Goal: Navigation & Orientation: Find specific page/section

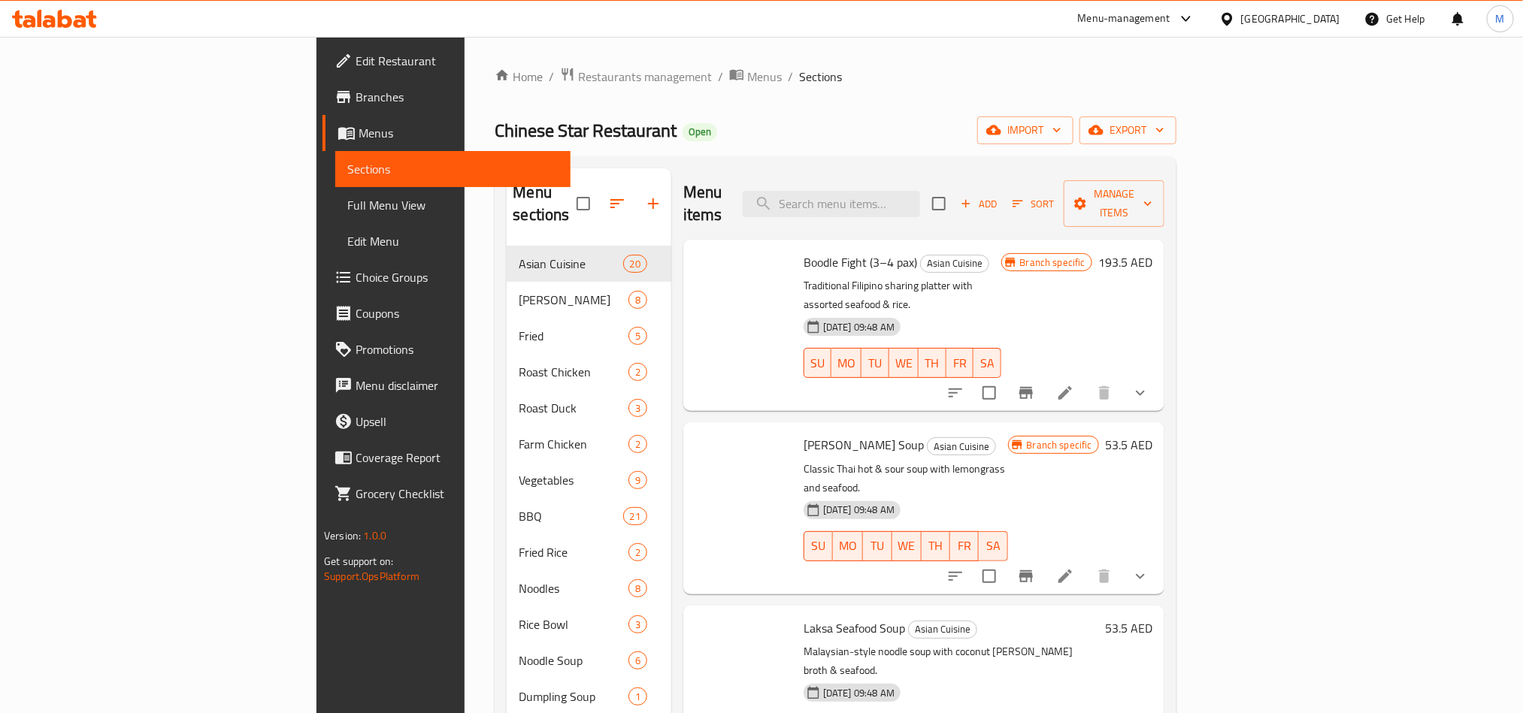
scroll to position [1015, 0]
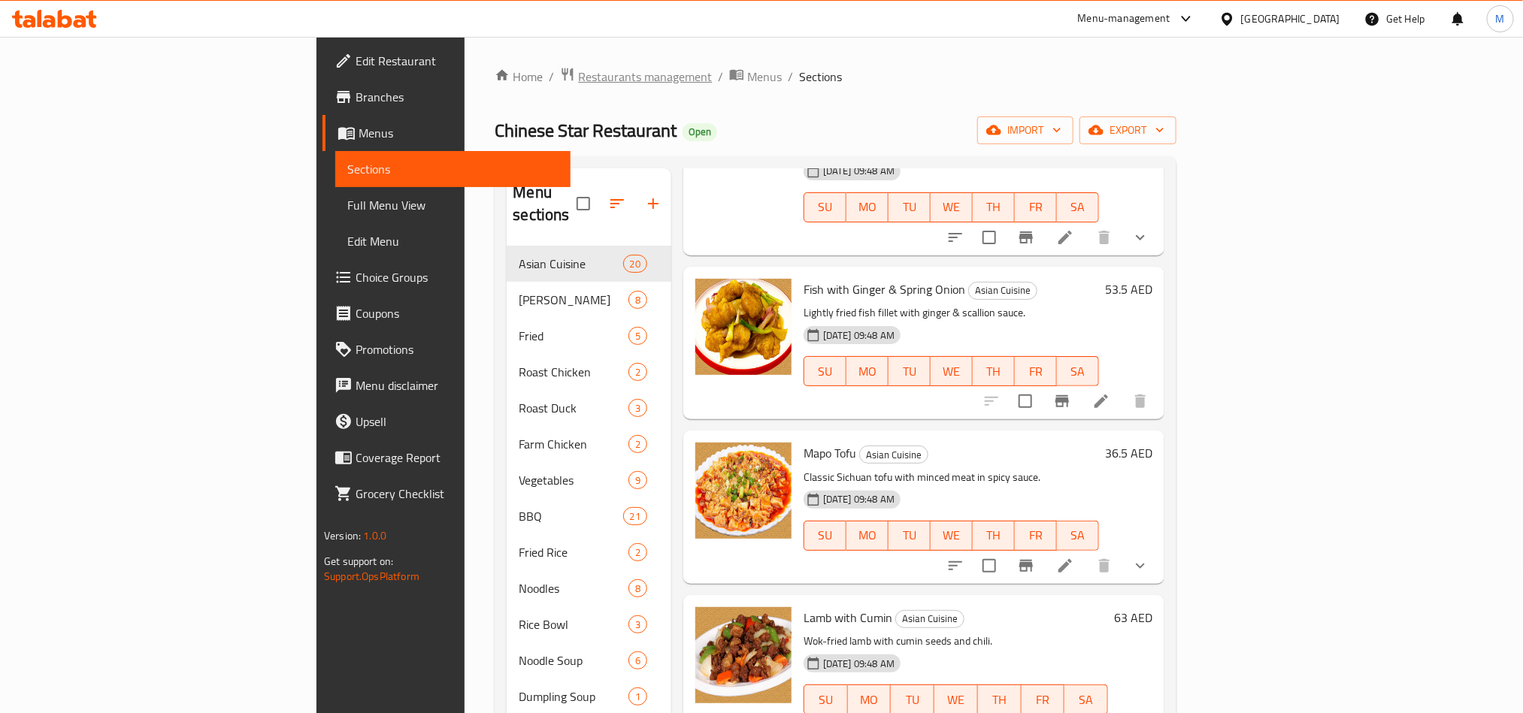
click at [578, 72] on span "Restaurants management" at bounding box center [645, 77] width 134 height 18
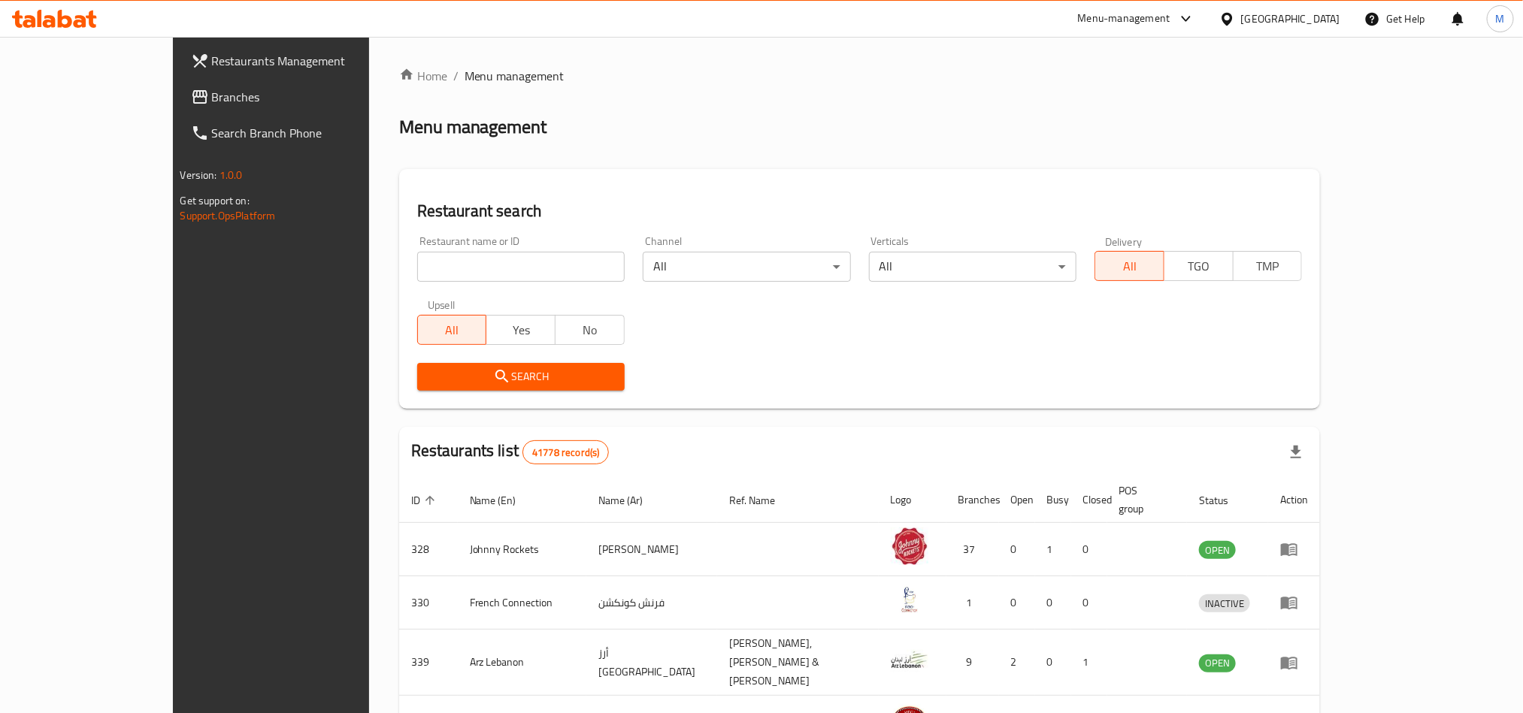
click at [369, 271] on div "Home / Menu management Menu management Restaurant search Restaurant name or ID …" at bounding box center [859, 594] width 981 height 1114
click at [417, 275] on input "search" at bounding box center [520, 267] width 207 height 30
paste input "705472"
type input "705472"
click at [399, 402] on div "Restaurant search Restaurant name or ID 705472 Restaurant name or ID Channel Al…" at bounding box center [859, 289] width 921 height 240
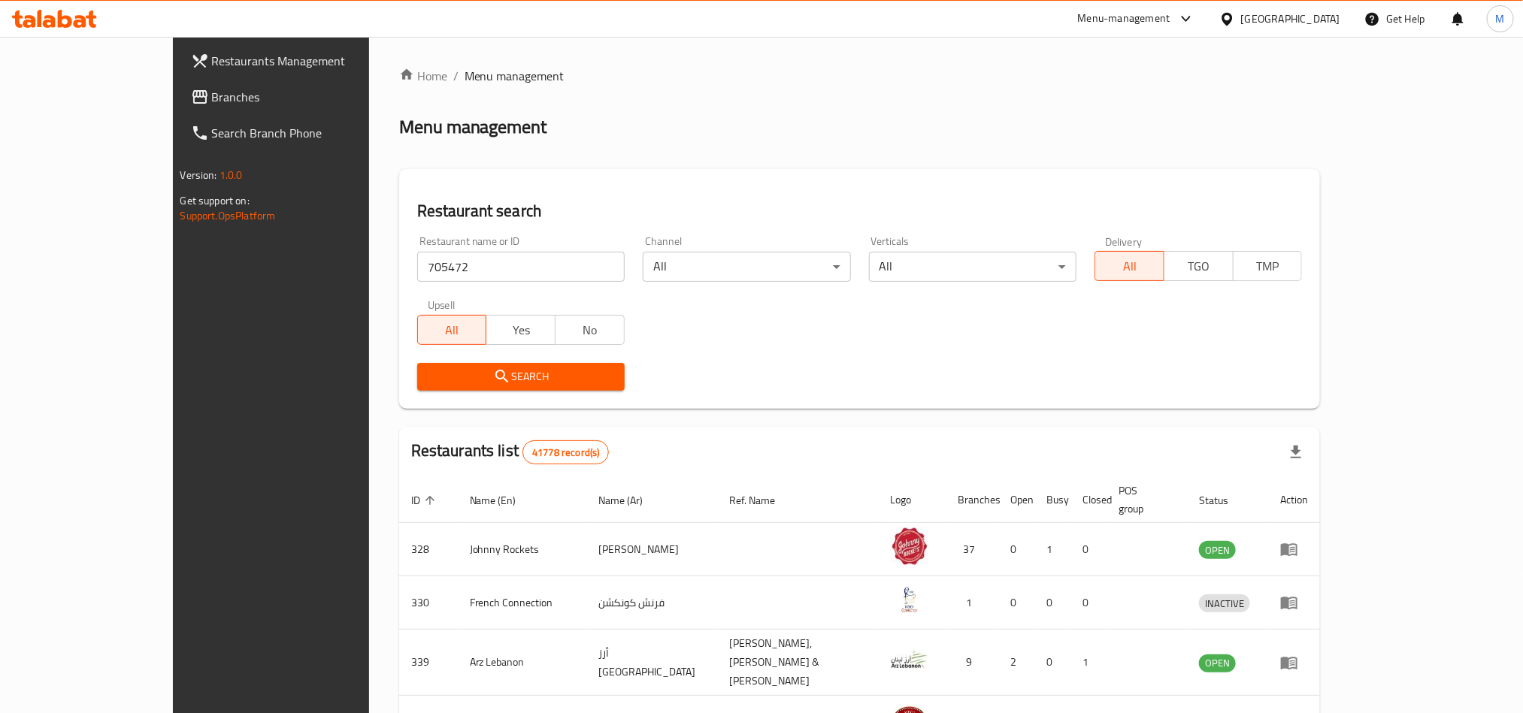
click at [408, 395] on div "Search" at bounding box center [520, 377] width 225 height 46
drag, startPoint x: 404, startPoint y: 395, endPoint x: 422, endPoint y: 370, distance: 30.7
click at [408, 390] on div "Search" at bounding box center [520, 377] width 225 height 46
click at [493, 370] on icon "submit" at bounding box center [502, 376] width 18 height 18
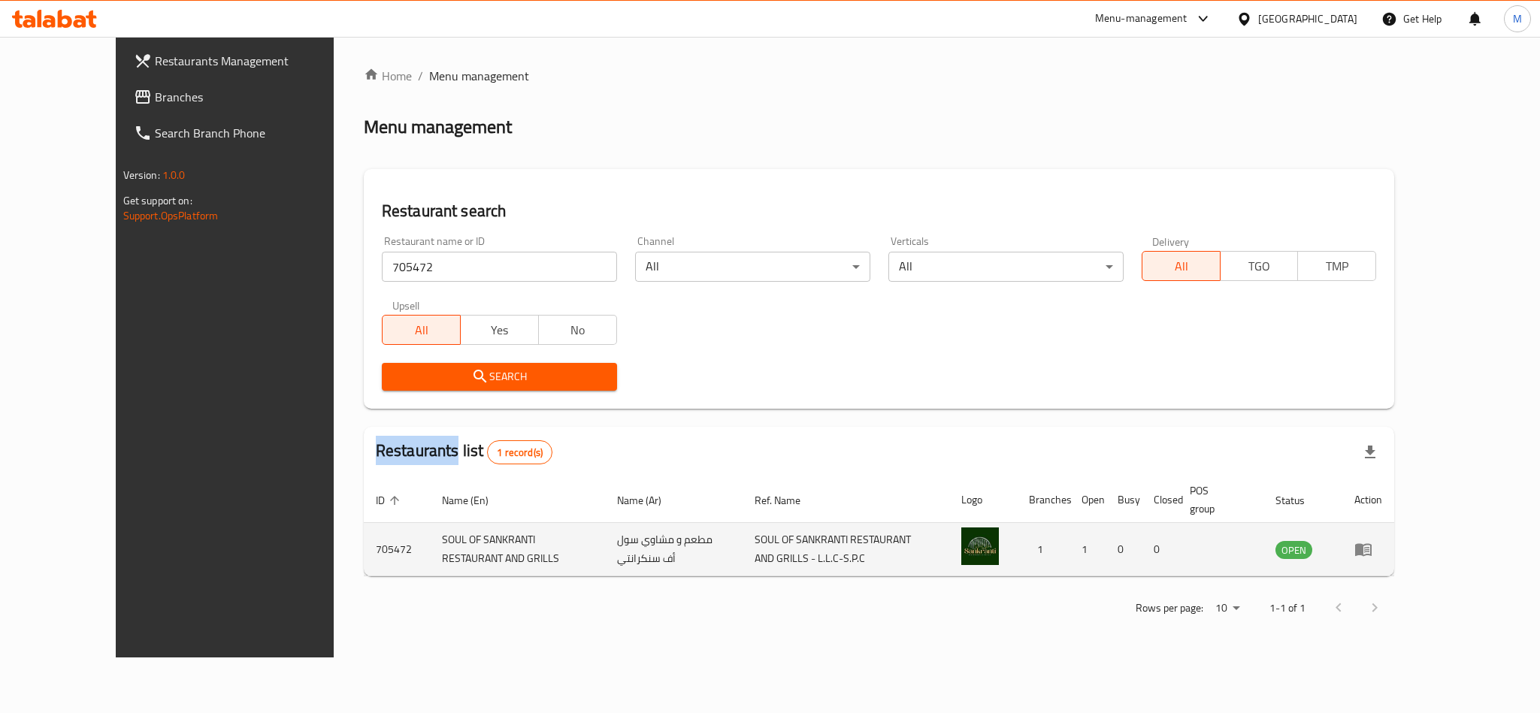
click at [1372, 552] on icon "enhanced table" at bounding box center [1363, 550] width 17 height 13
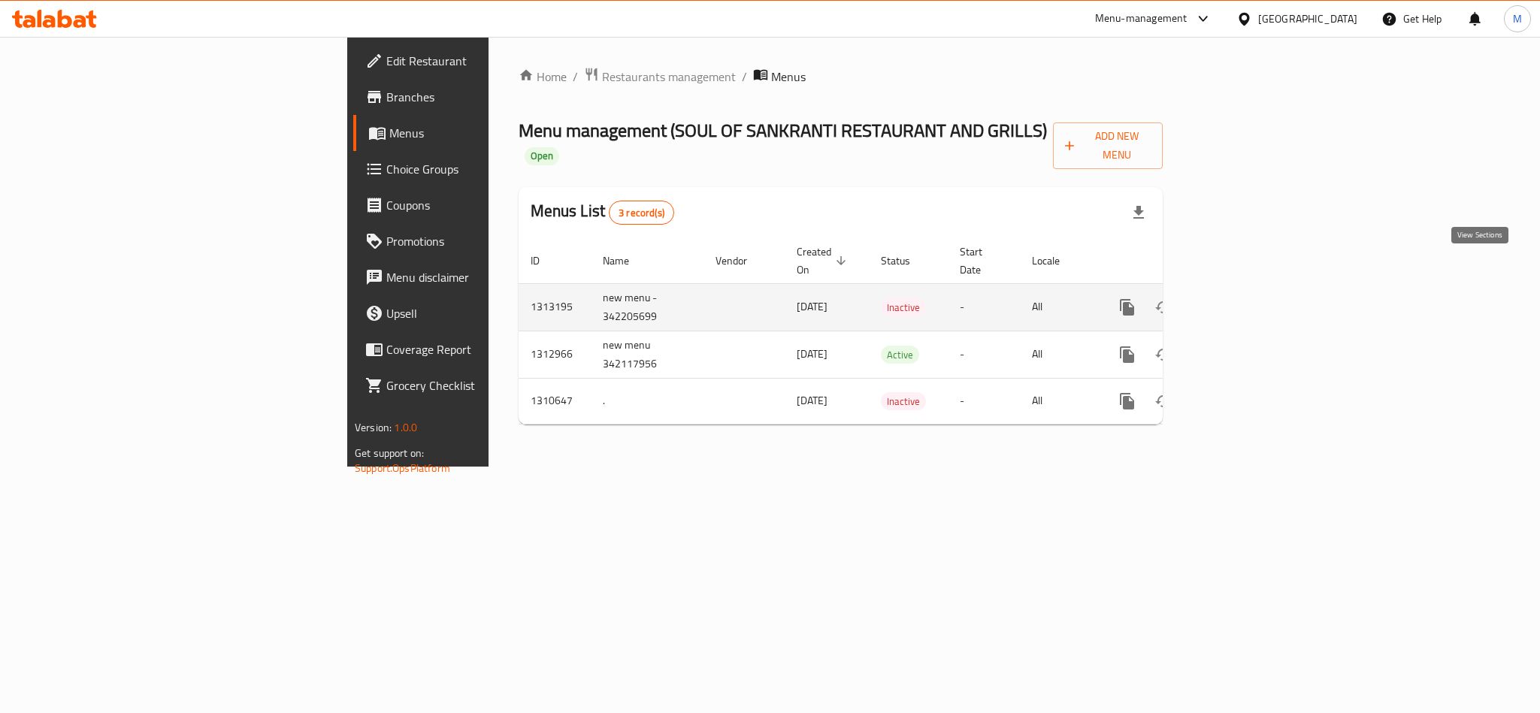
click at [1245, 298] on icon "enhanced table" at bounding box center [1235, 307] width 18 height 18
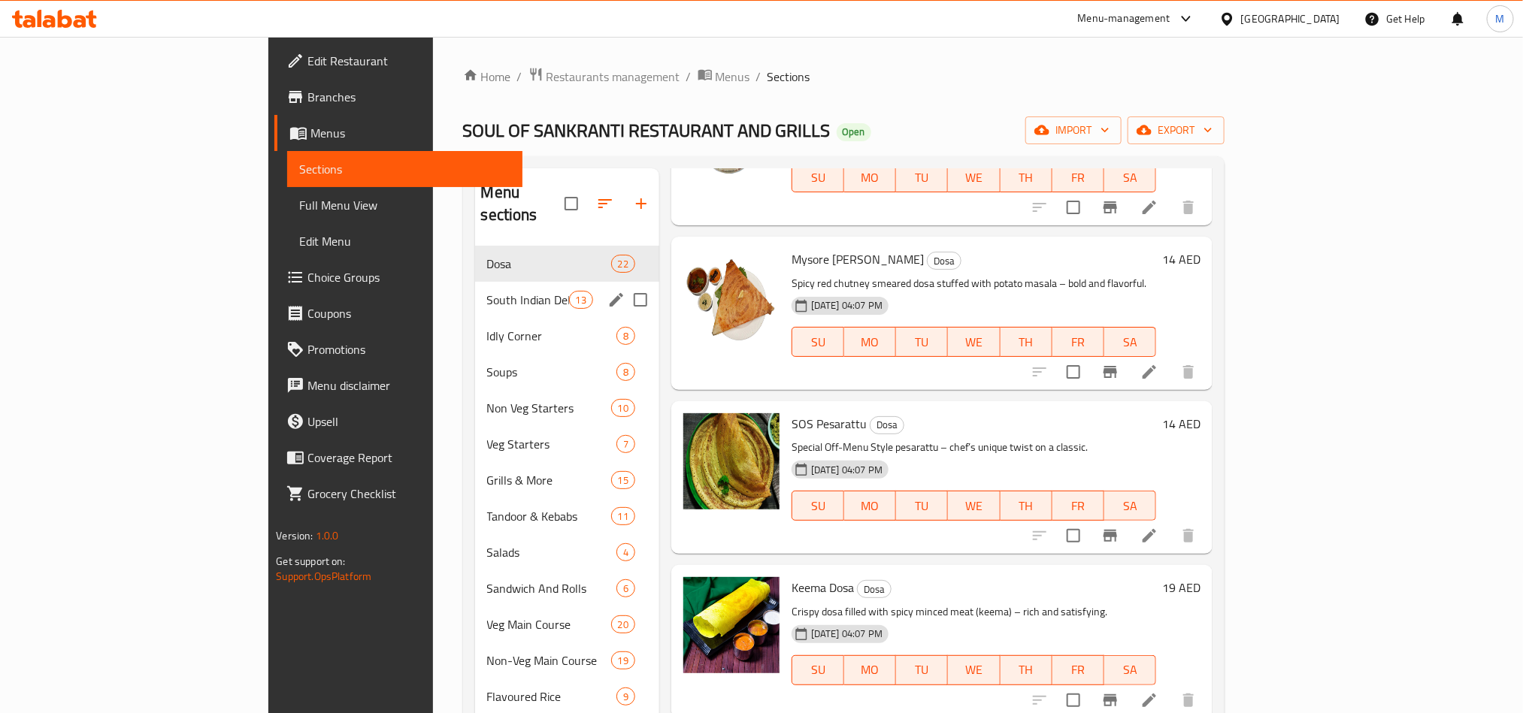
click at [487, 291] on span "South Indian Delights" at bounding box center [528, 300] width 82 height 18
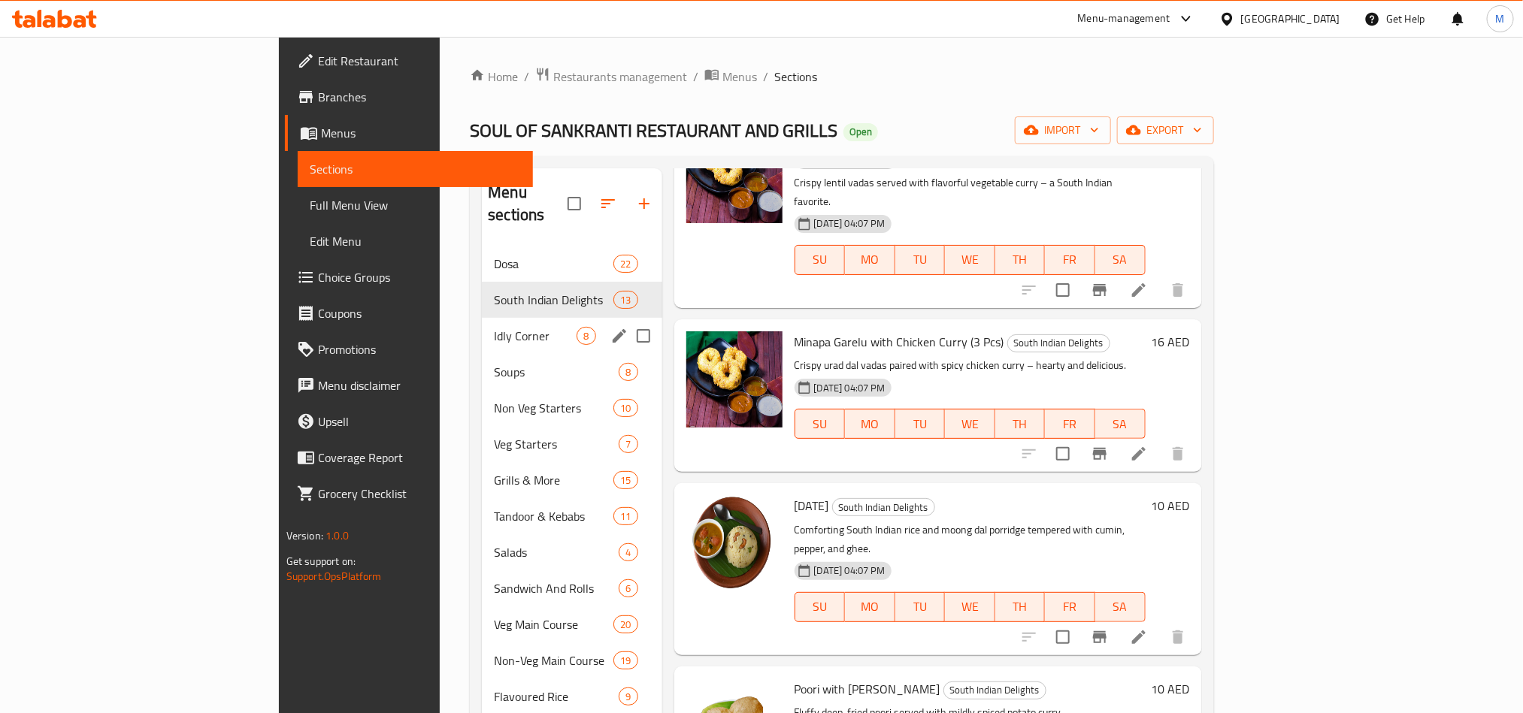
click at [494, 327] on span "Idly Corner" at bounding box center [535, 336] width 83 height 18
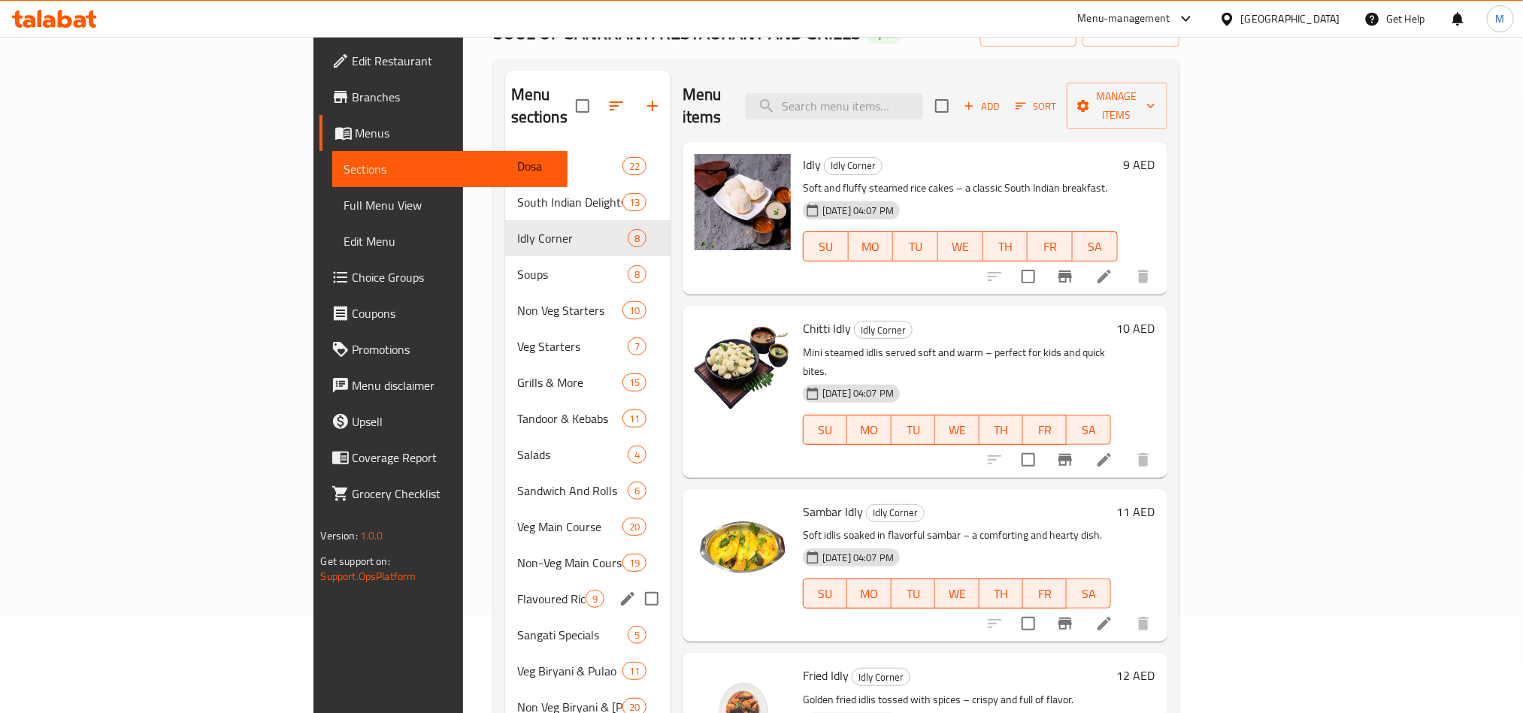
scroll to position [8, 0]
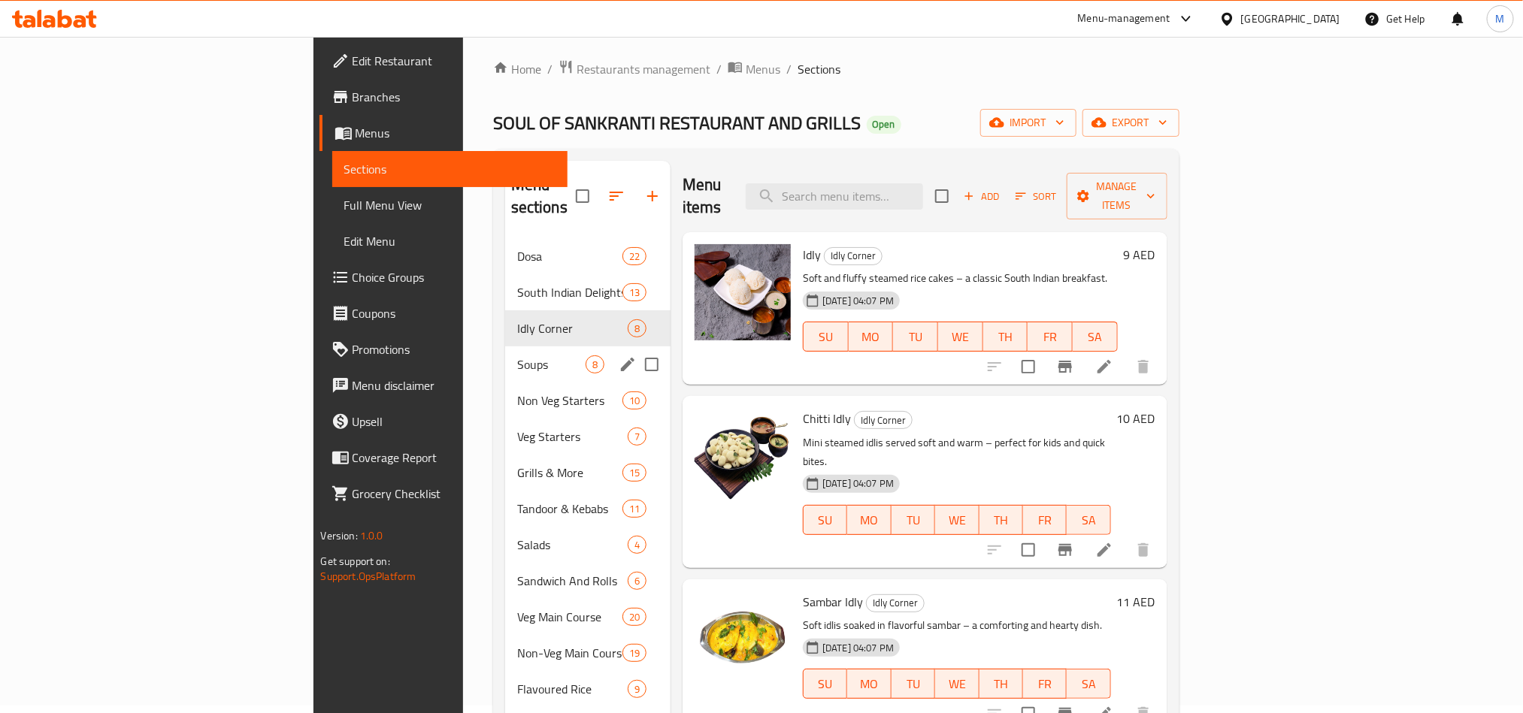
click at [505, 346] on div "Soups 8" at bounding box center [587, 364] width 165 height 36
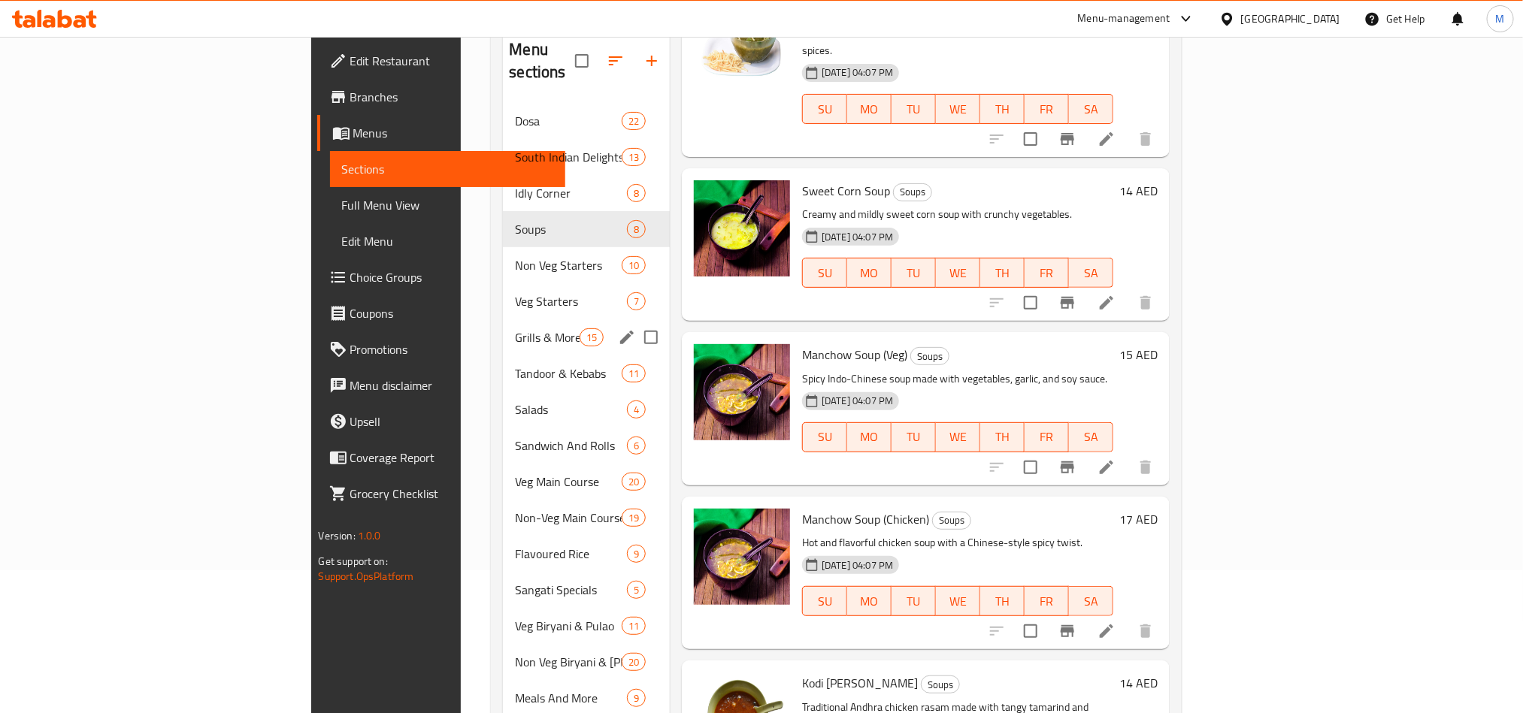
scroll to position [120, 0]
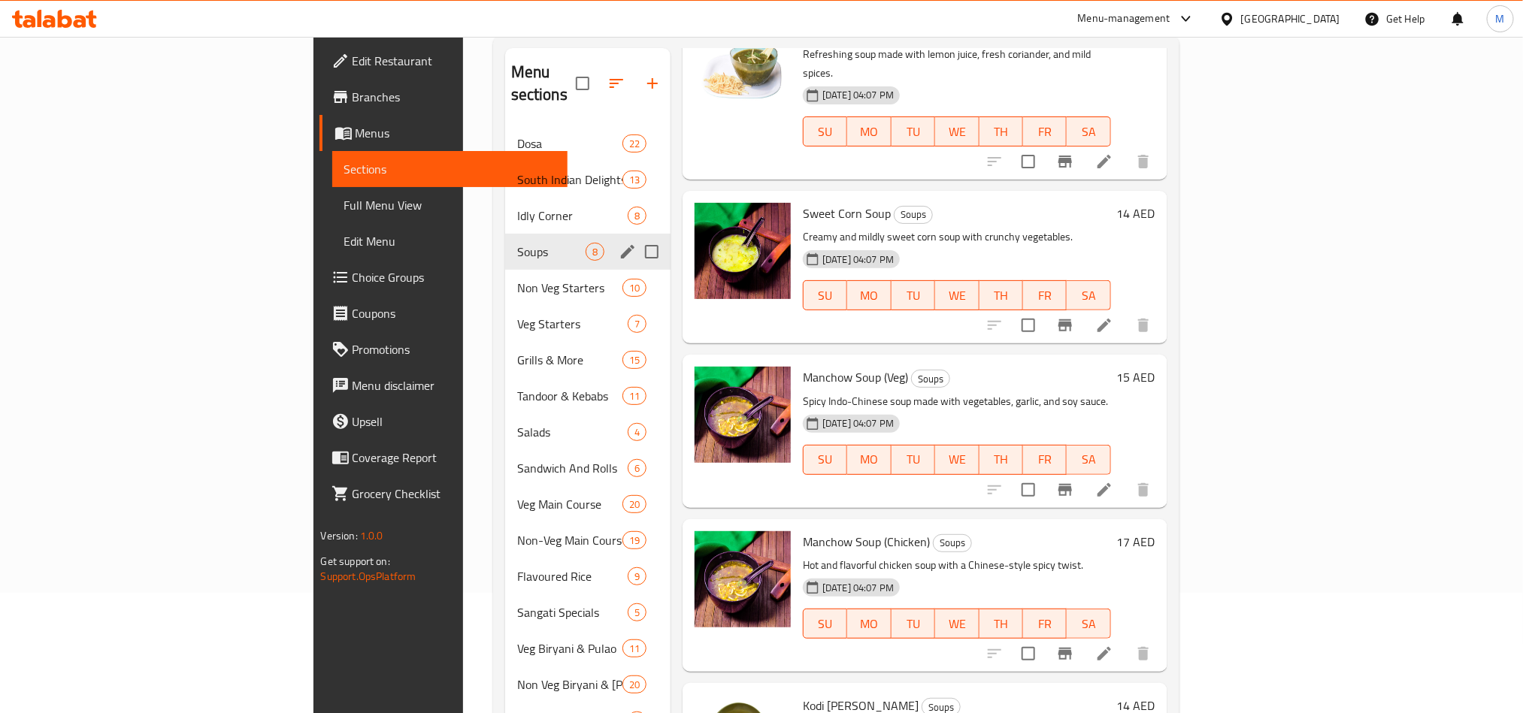
click at [505, 270] on div "Non Veg Starters 10" at bounding box center [587, 288] width 165 height 36
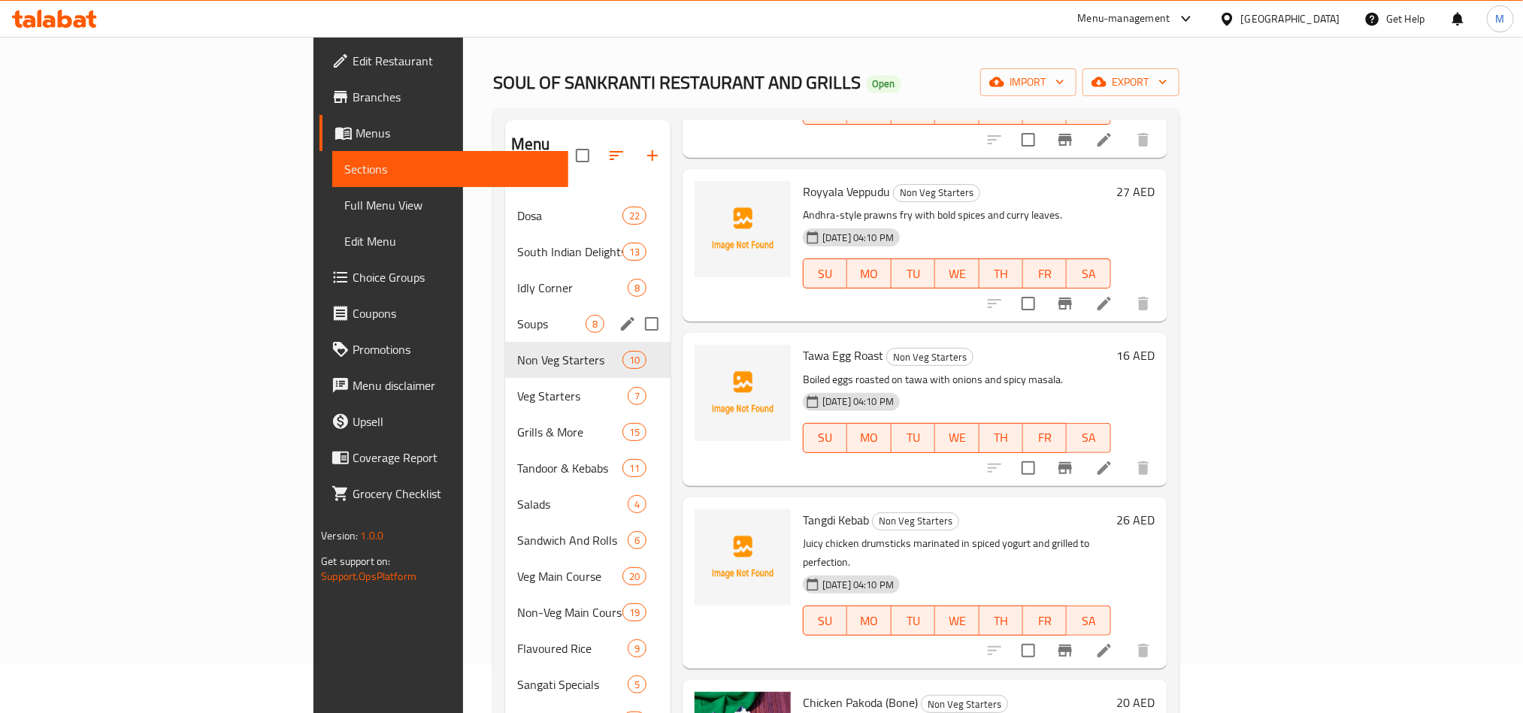
scroll to position [8, 0]
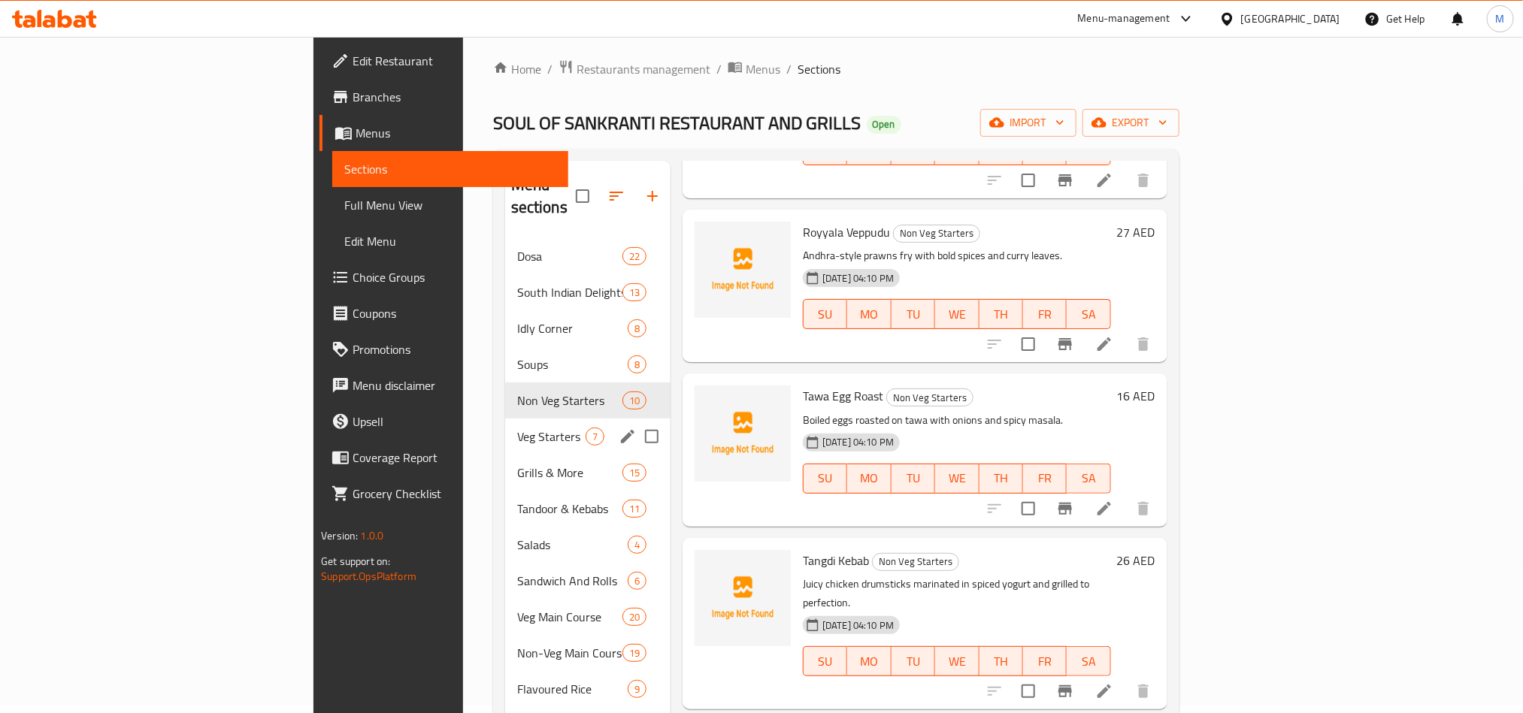
click at [505, 419] on div "Veg Starters 7" at bounding box center [587, 437] width 165 height 36
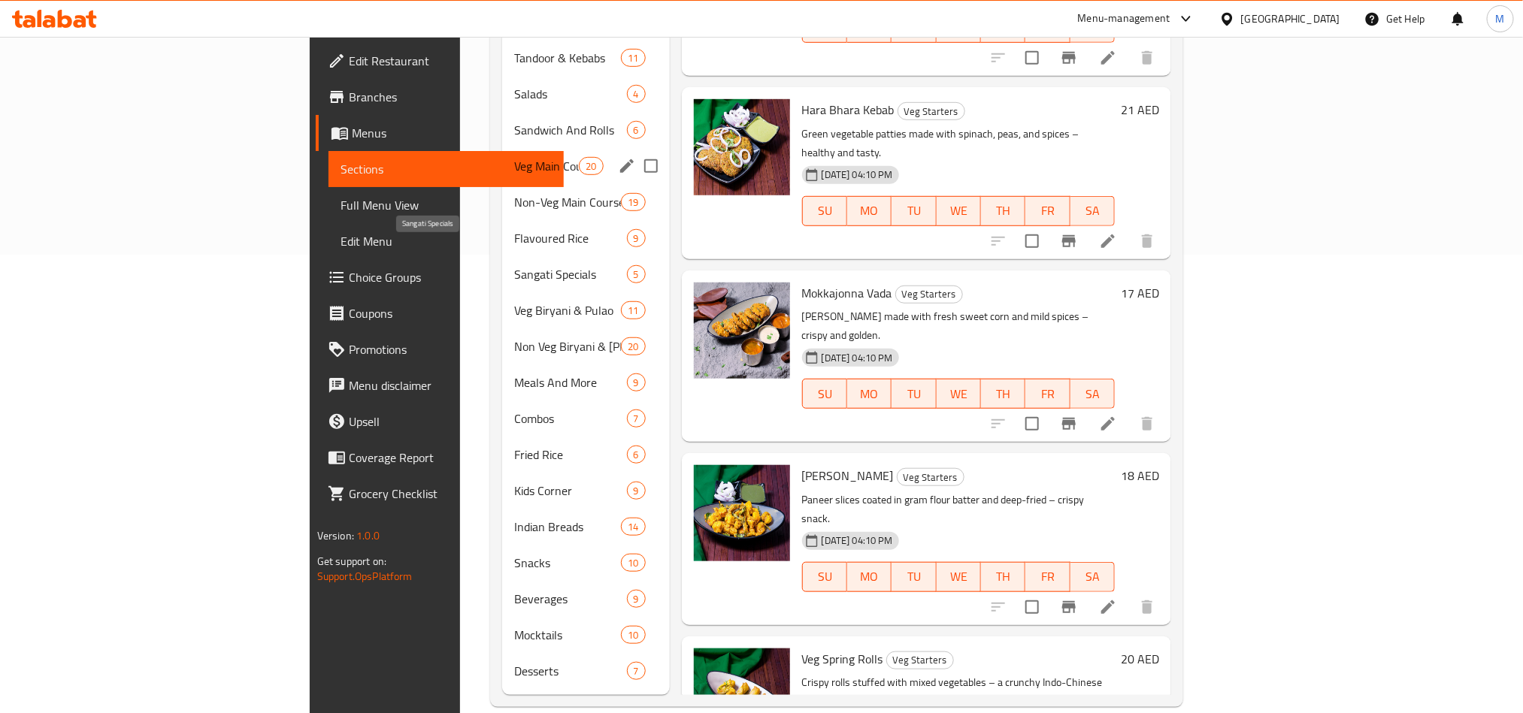
scroll to position [233, 0]
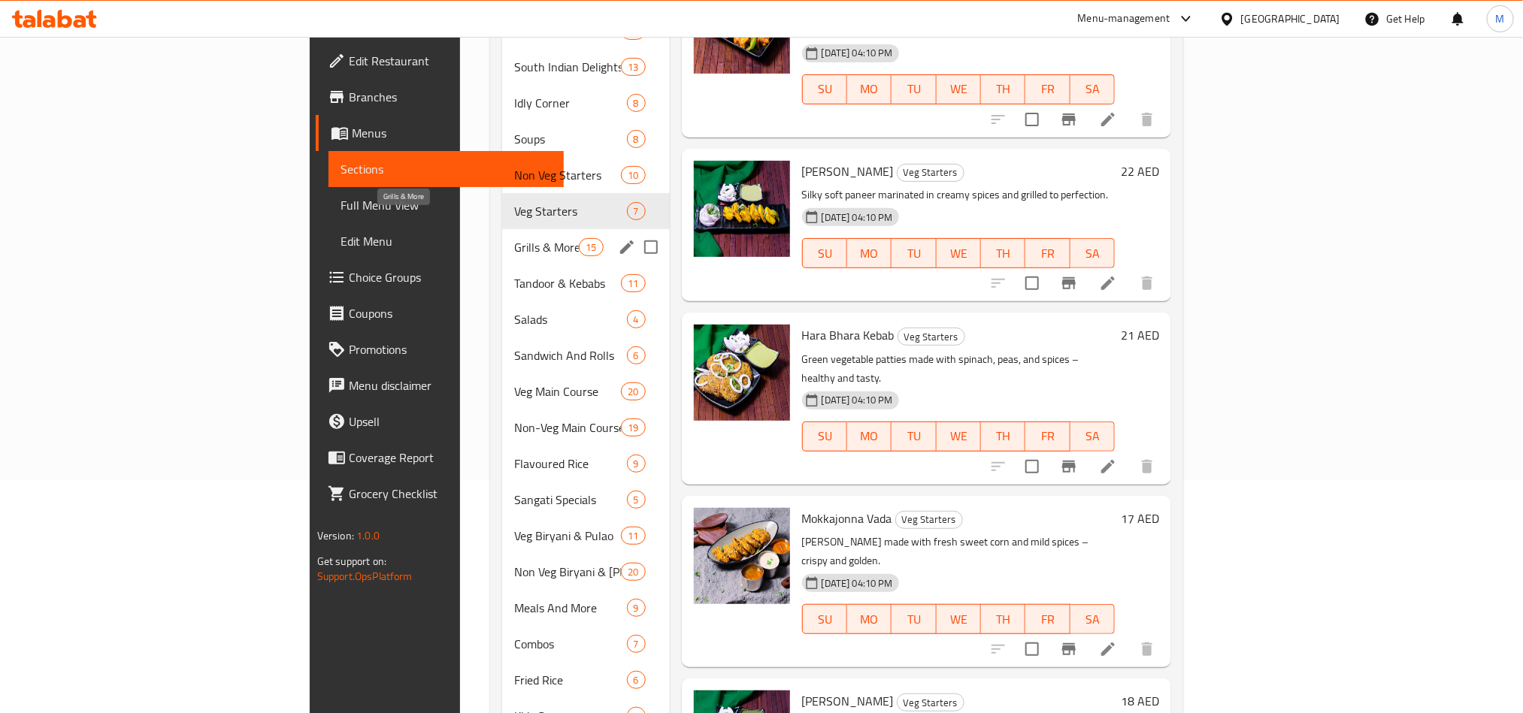
click at [514, 238] on span "Grills & More" at bounding box center [546, 247] width 65 height 18
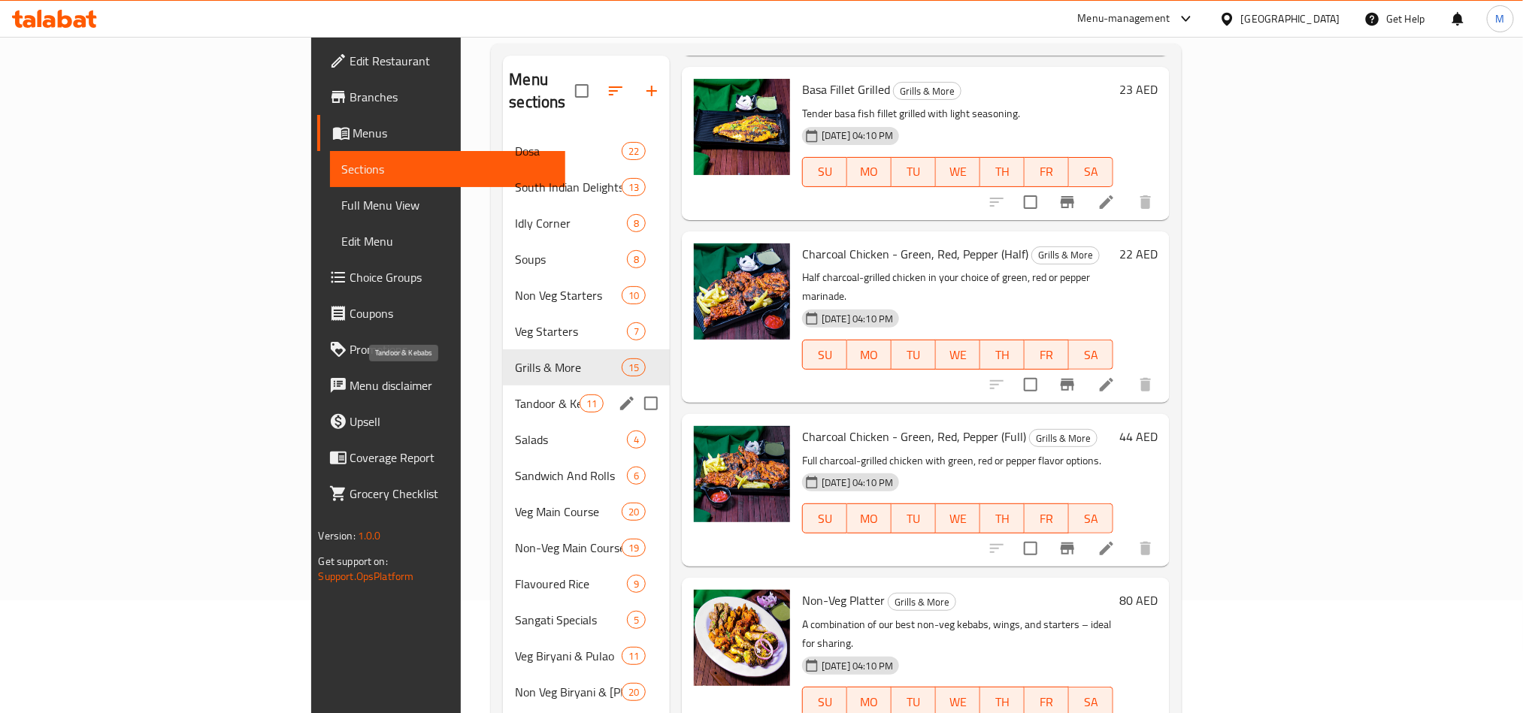
click at [515, 395] on span "Tandoor & Kebabs" at bounding box center [547, 404] width 64 height 18
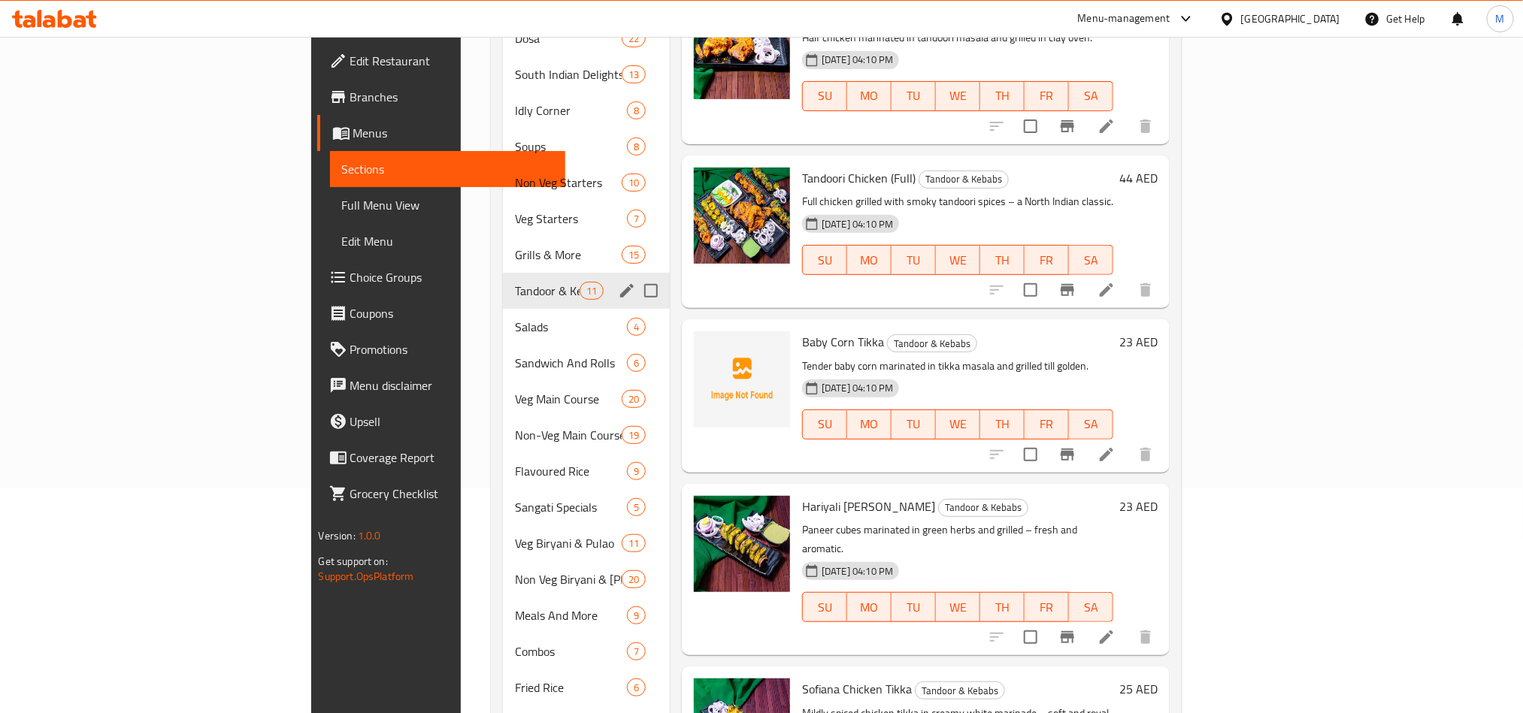
click at [515, 318] on span "Salads" at bounding box center [571, 327] width 112 height 18
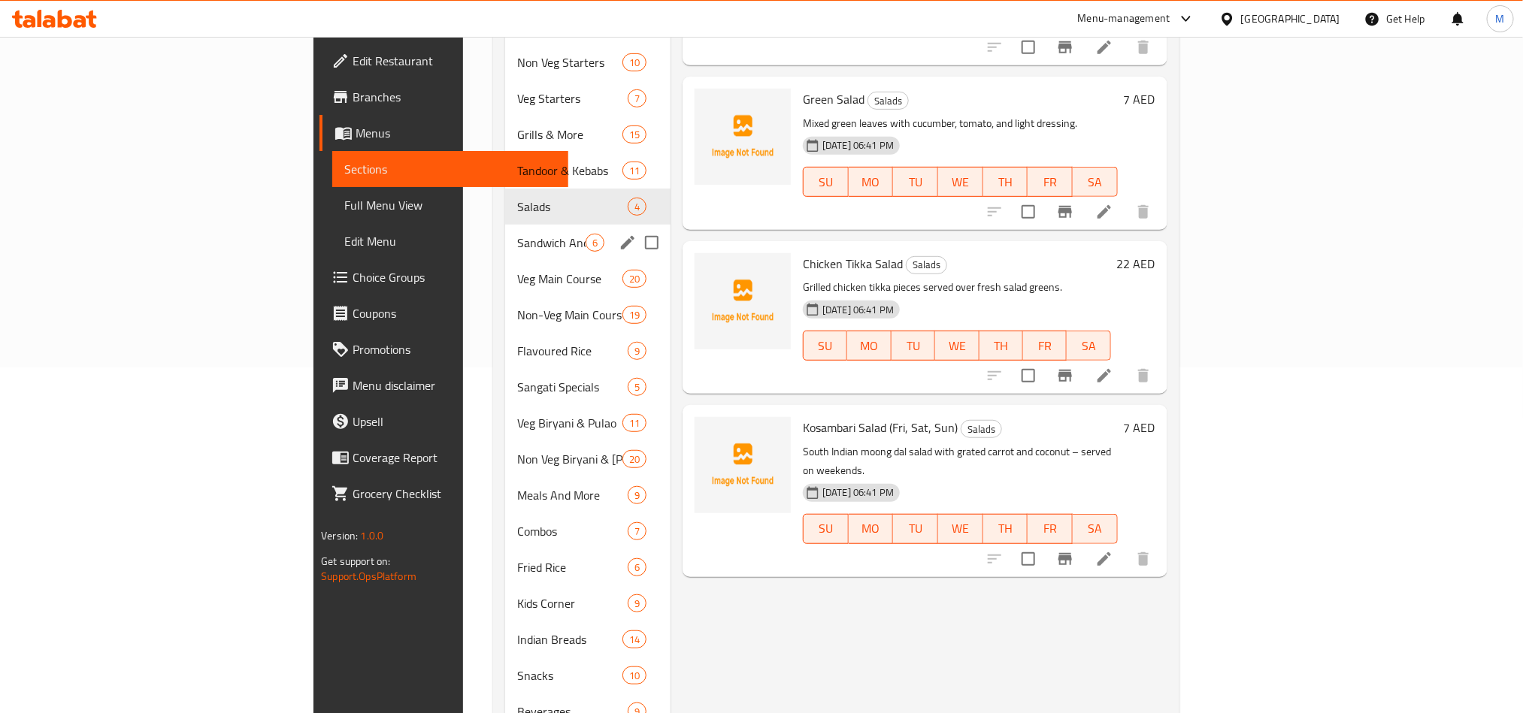
click at [505, 237] on div "Sandwich And Rolls 6" at bounding box center [587, 243] width 165 height 36
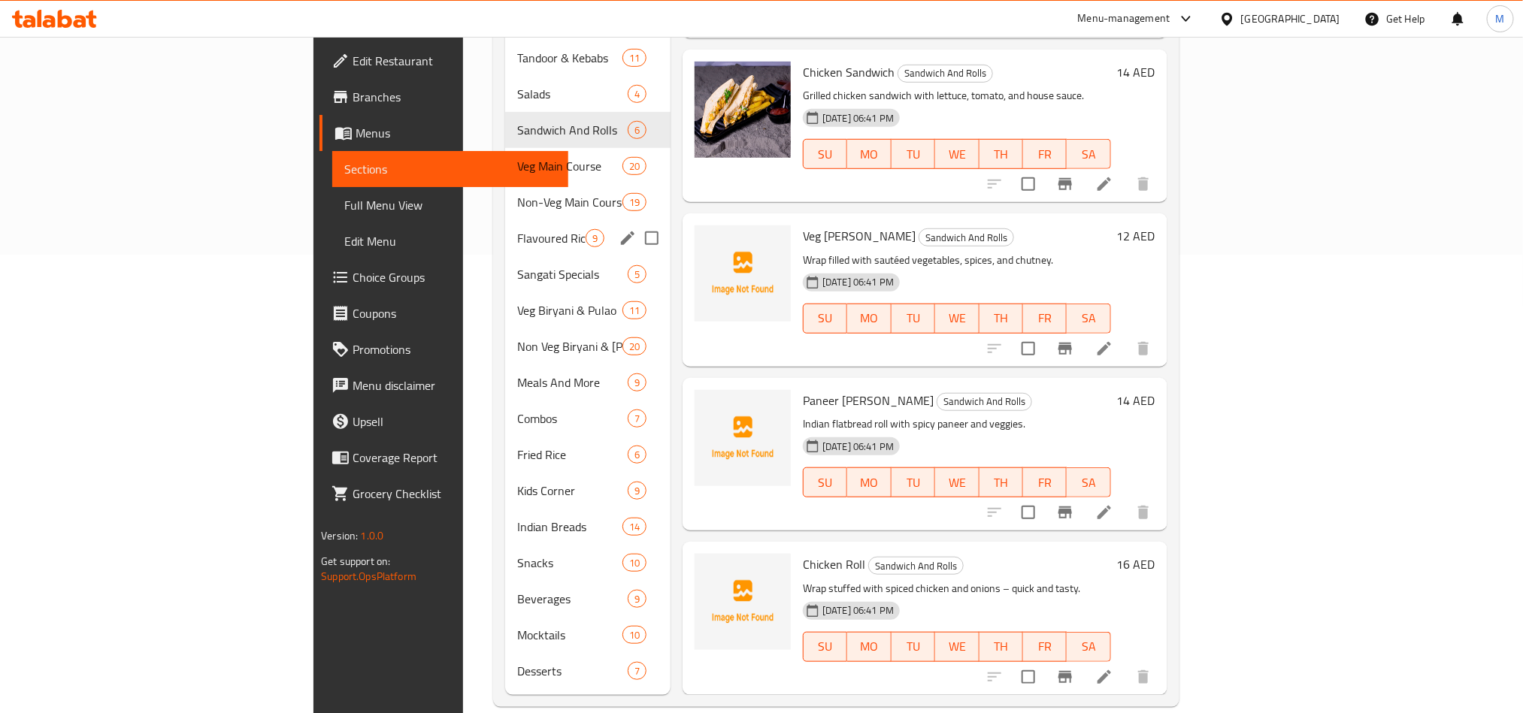
click at [517, 157] on span "Veg Main Course" at bounding box center [569, 166] width 105 height 18
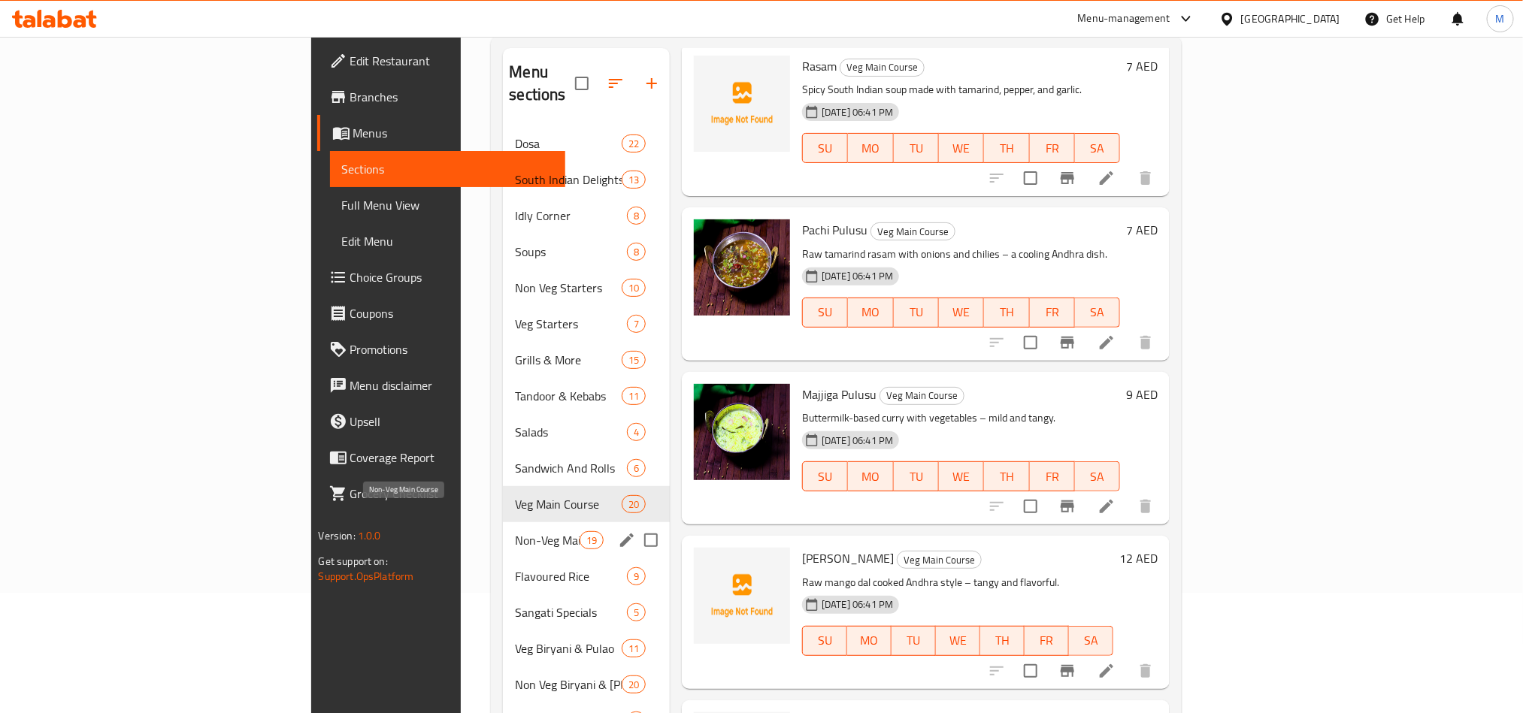
click at [515, 531] on span "Non-Veg Main Course" at bounding box center [547, 540] width 64 height 18
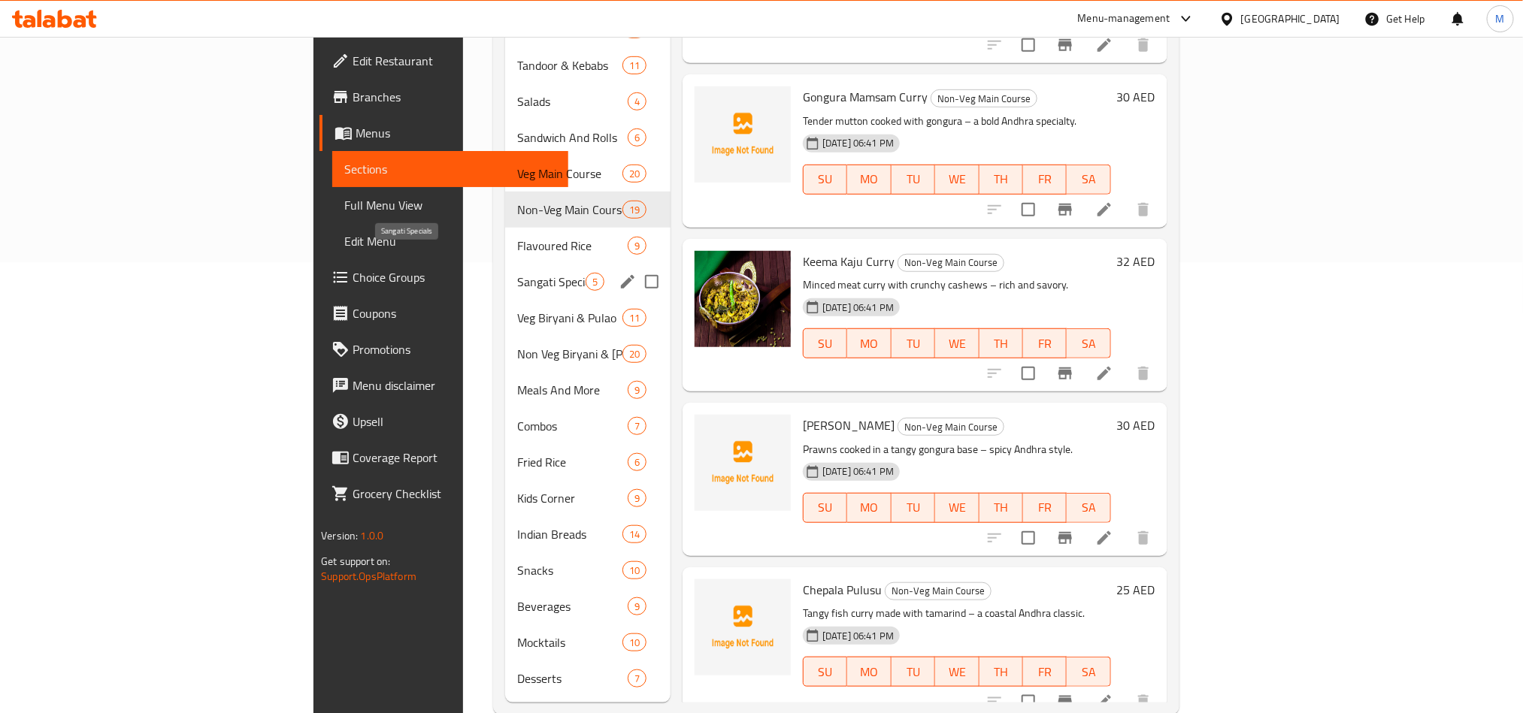
click at [517, 237] on span "Flavoured Rice" at bounding box center [572, 246] width 110 height 18
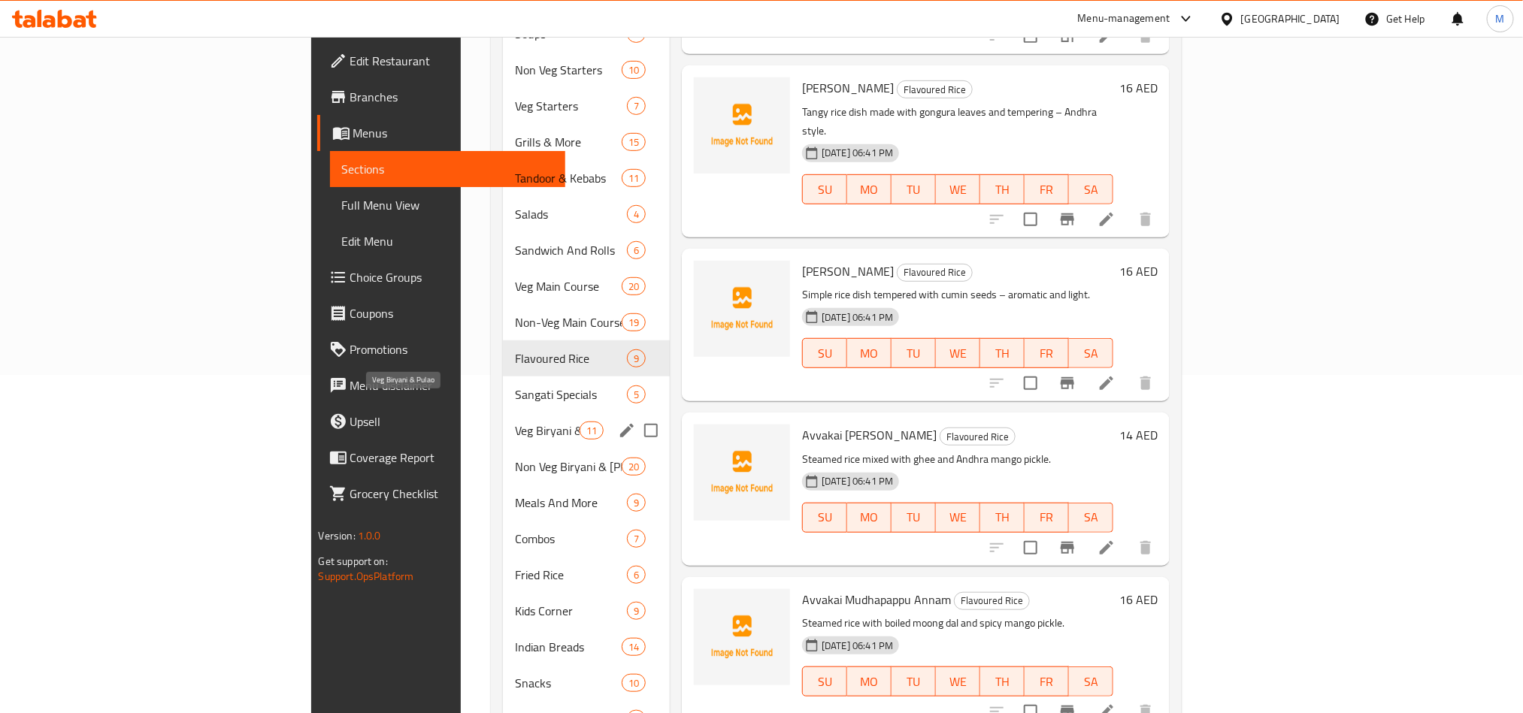
click at [515, 386] on span "Sangati Specials" at bounding box center [571, 395] width 112 height 18
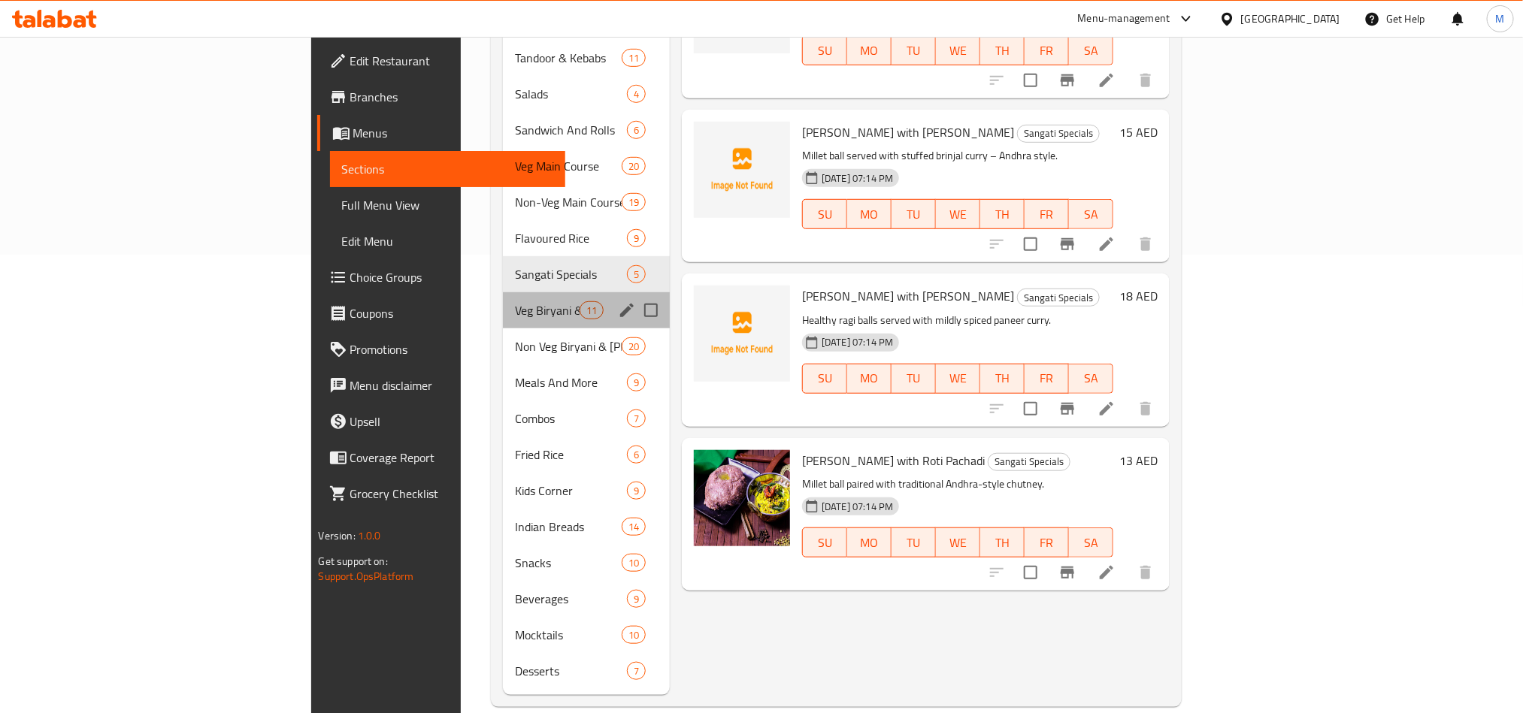
click at [503, 298] on div "Veg Biryani & Pulao 11" at bounding box center [586, 310] width 167 height 36
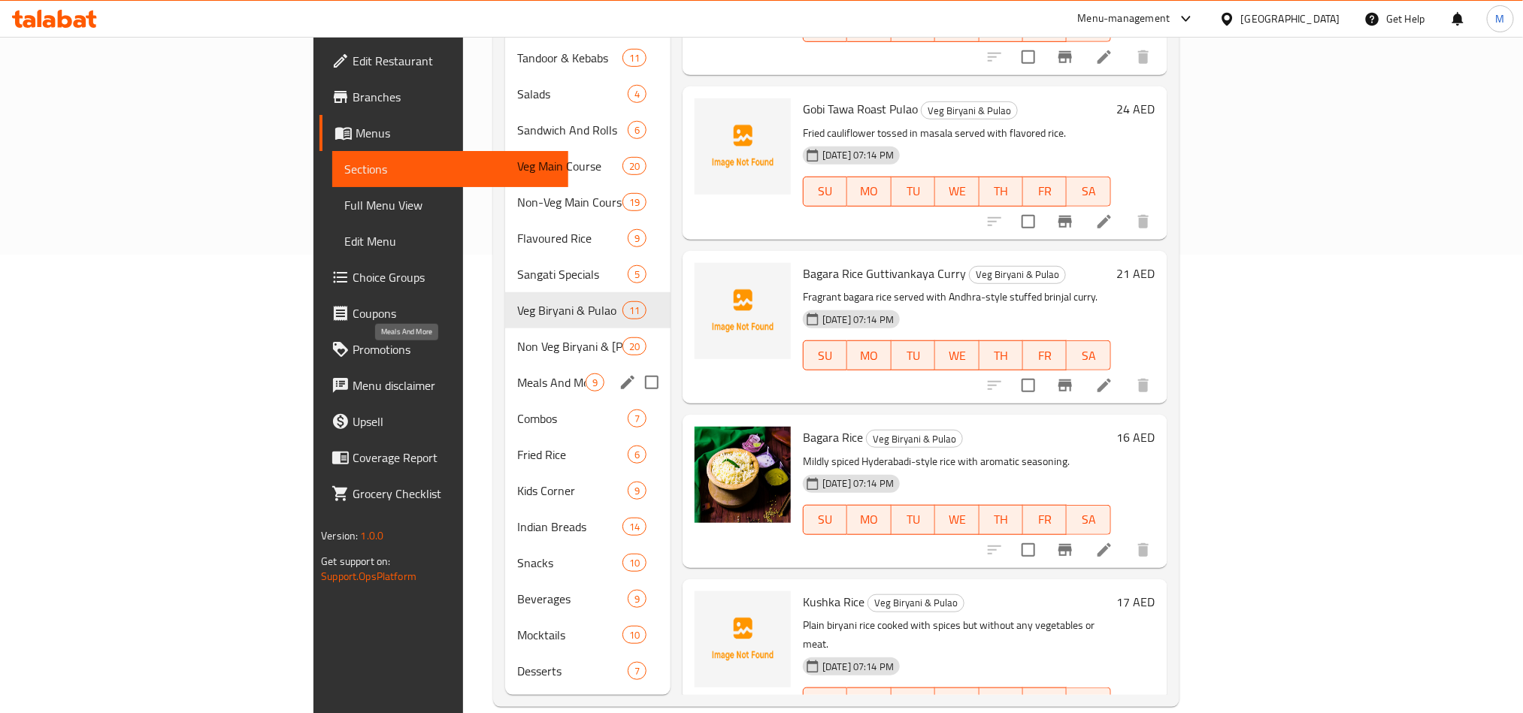
click at [517, 337] on span "Non Veg Biryani & [PERSON_NAME]" at bounding box center [569, 346] width 105 height 18
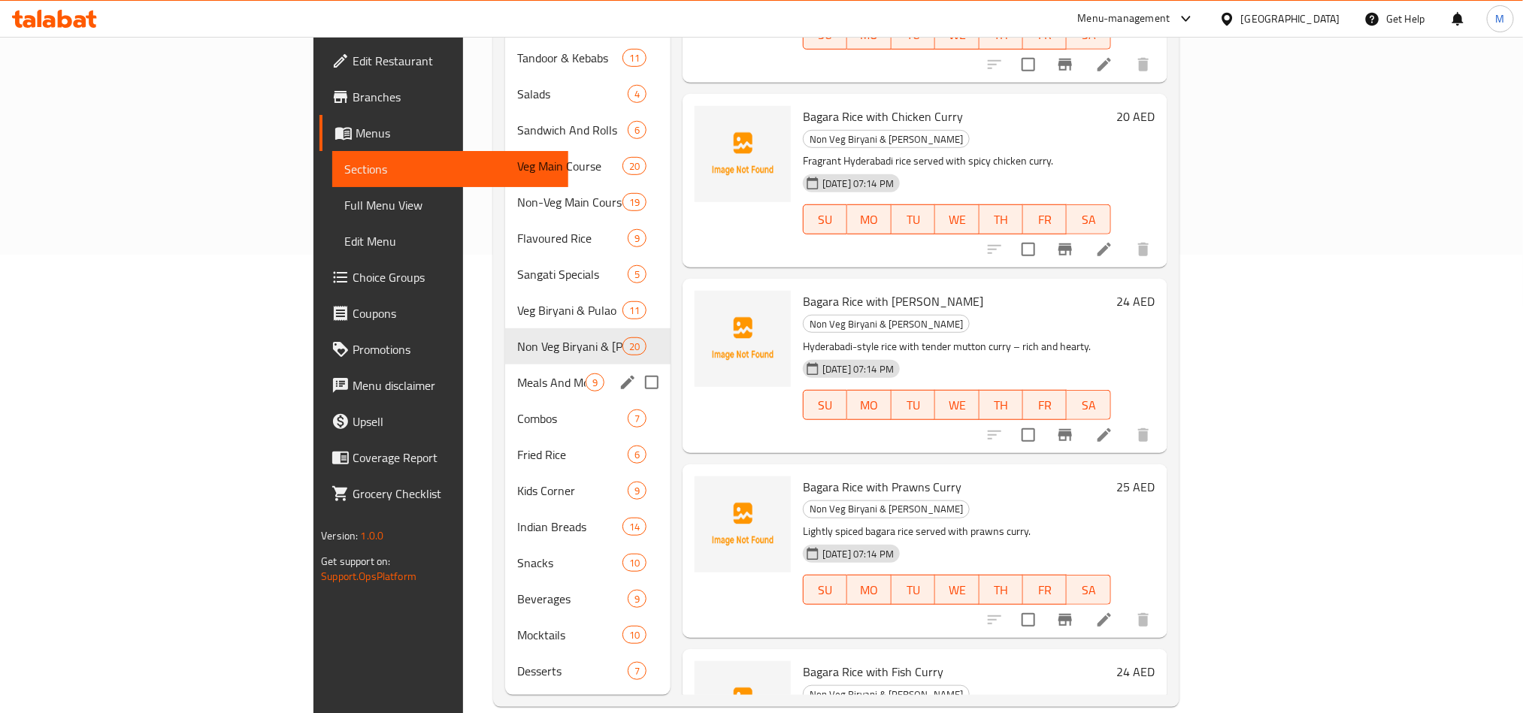
click at [517, 374] on span "Meals And More" at bounding box center [551, 383] width 68 height 18
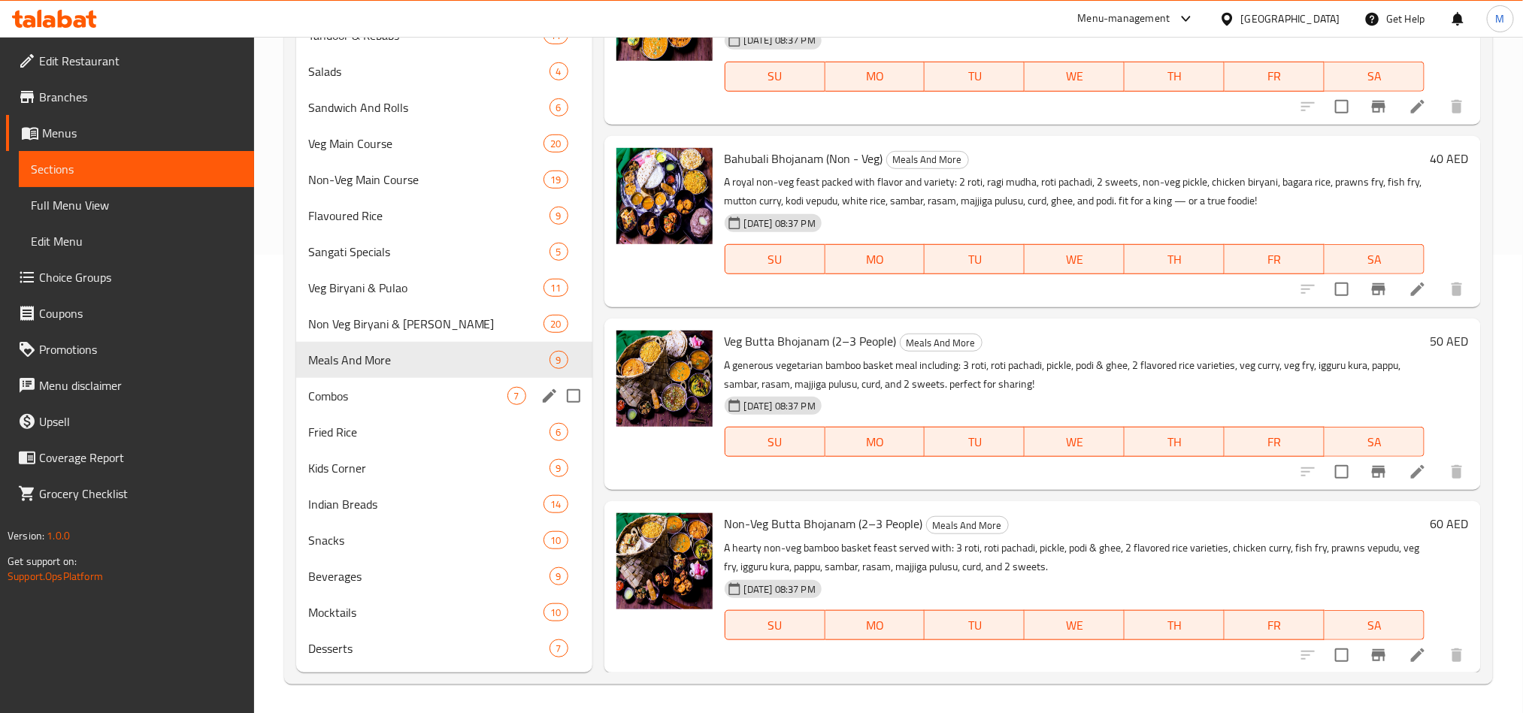
click at [453, 408] on div "Combos 7" at bounding box center [444, 396] width 296 height 36
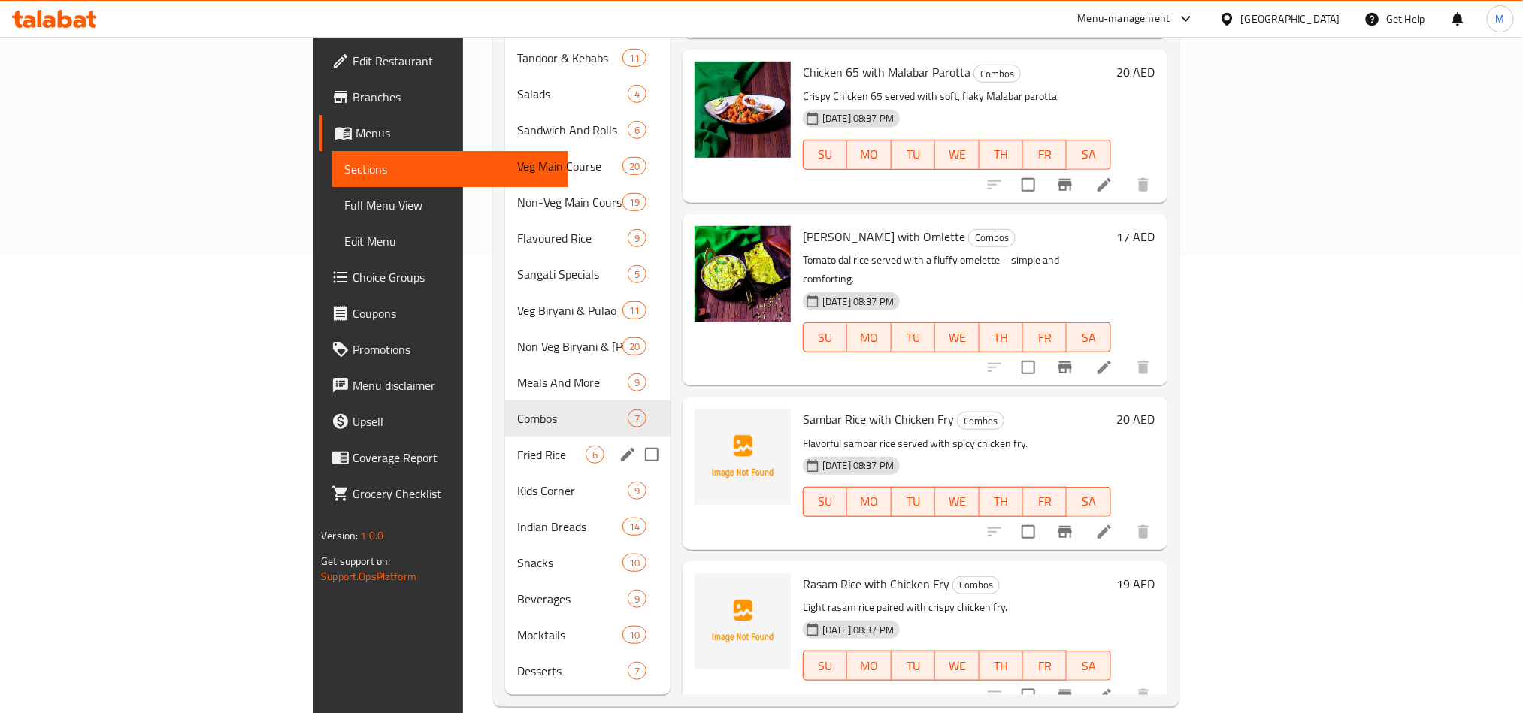
click at [517, 446] on span "Fried Rice" at bounding box center [551, 455] width 68 height 18
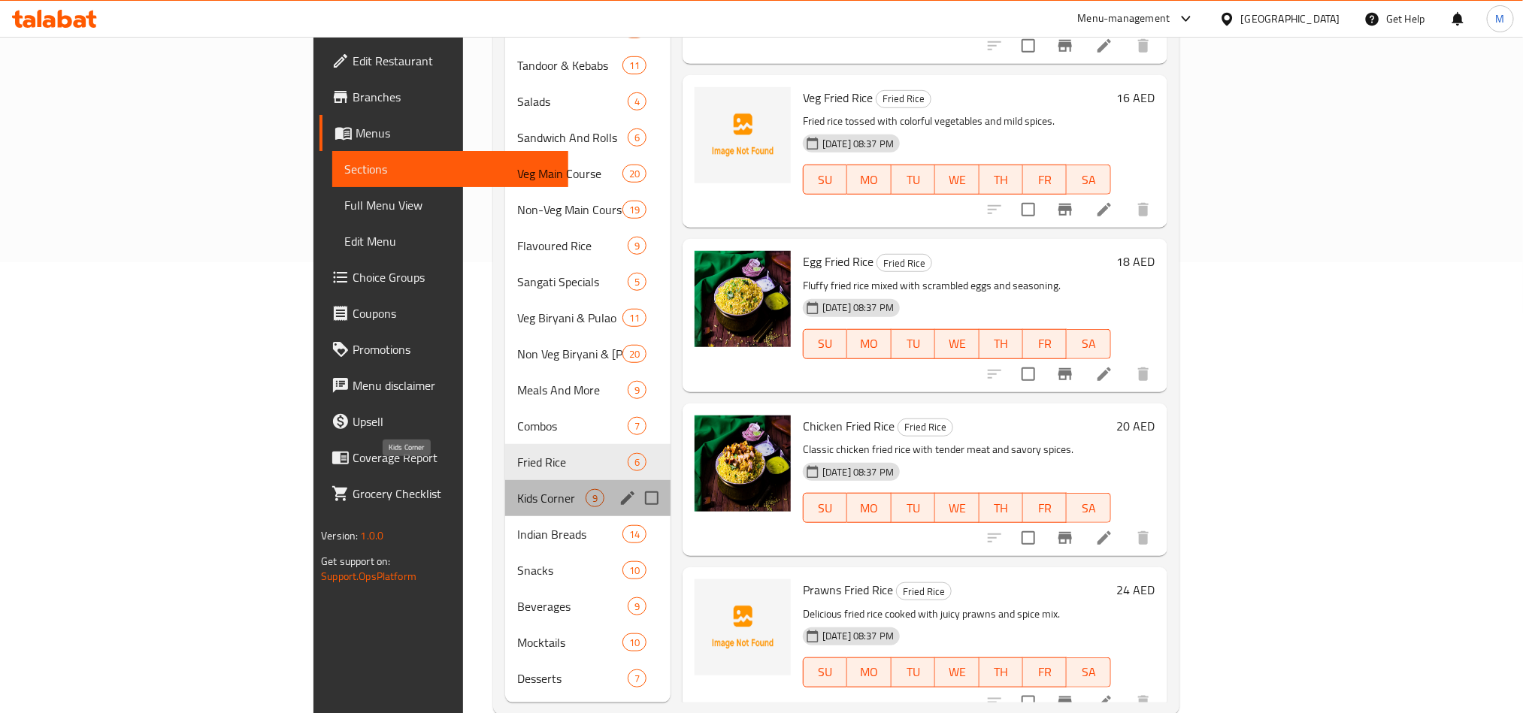
click at [517, 489] on span "Kids Corner" at bounding box center [551, 498] width 68 height 18
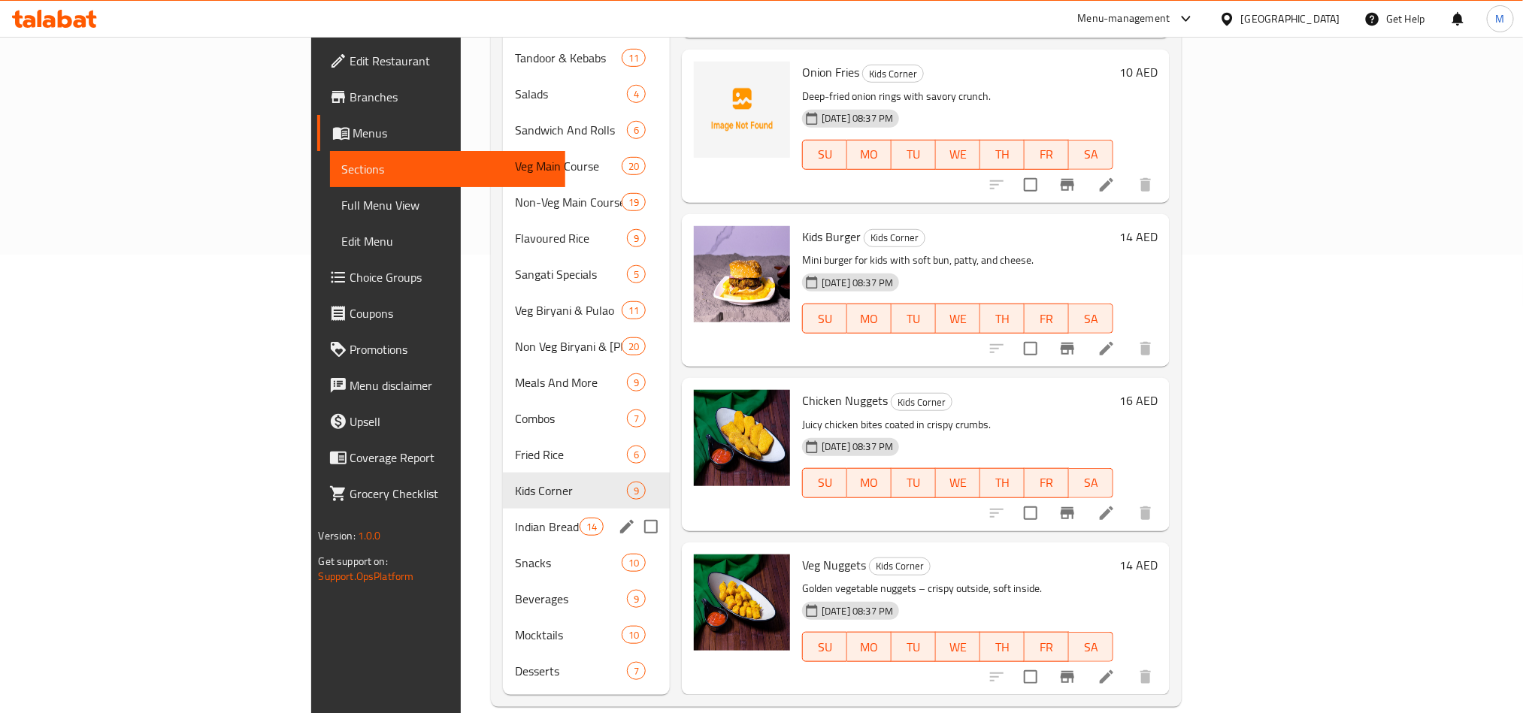
click at [515, 518] on span "Indian Breads" at bounding box center [547, 527] width 64 height 18
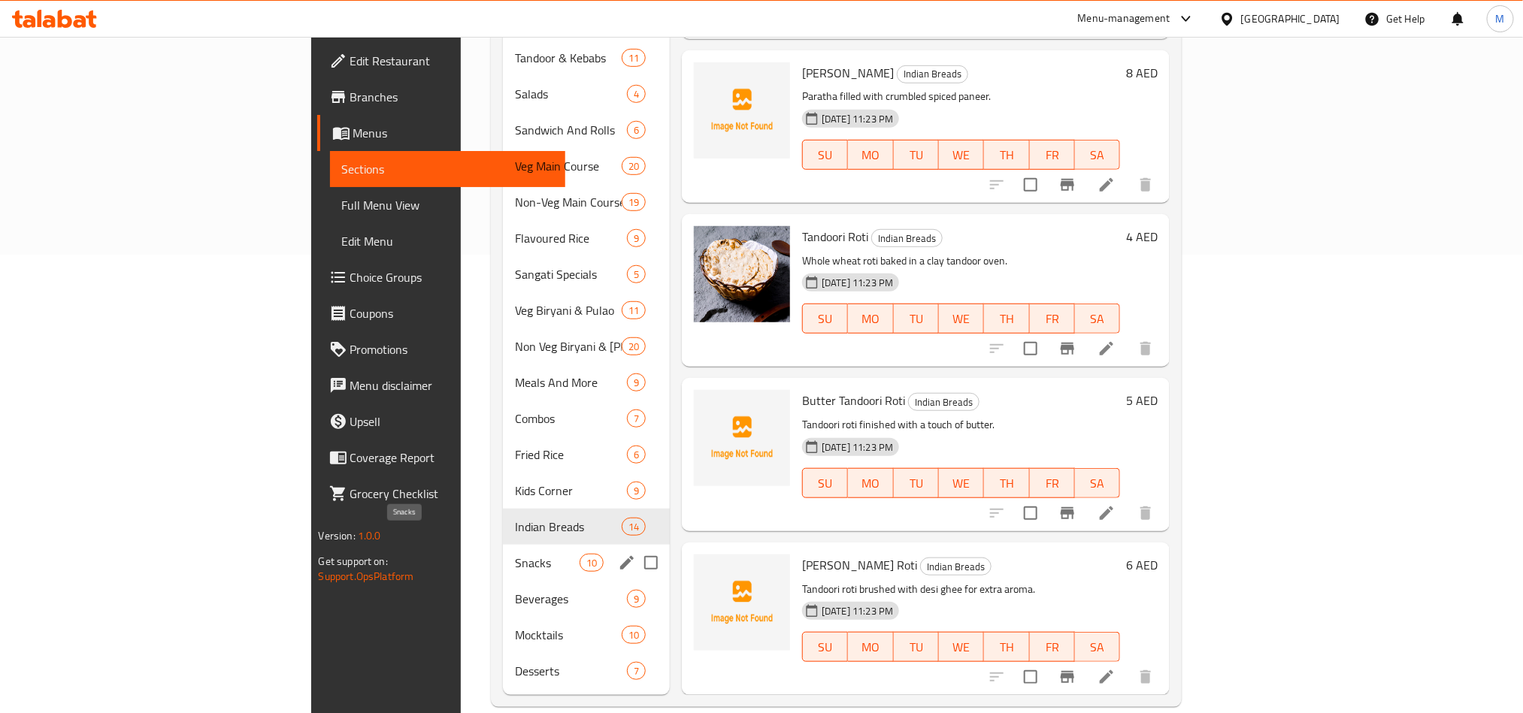
click at [515, 554] on span "Snacks" at bounding box center [547, 563] width 64 height 18
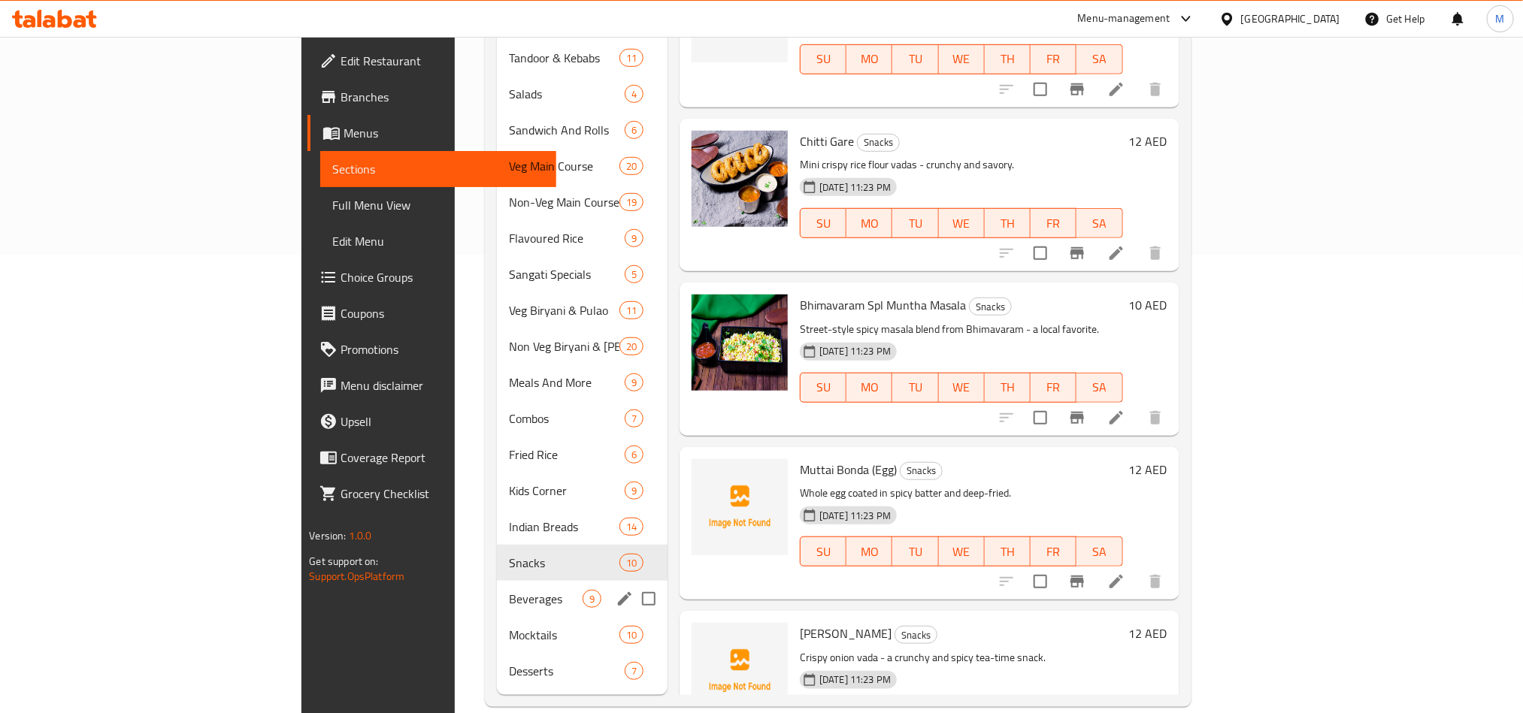
click at [497, 589] on div "Beverages 9" at bounding box center [582, 599] width 171 height 36
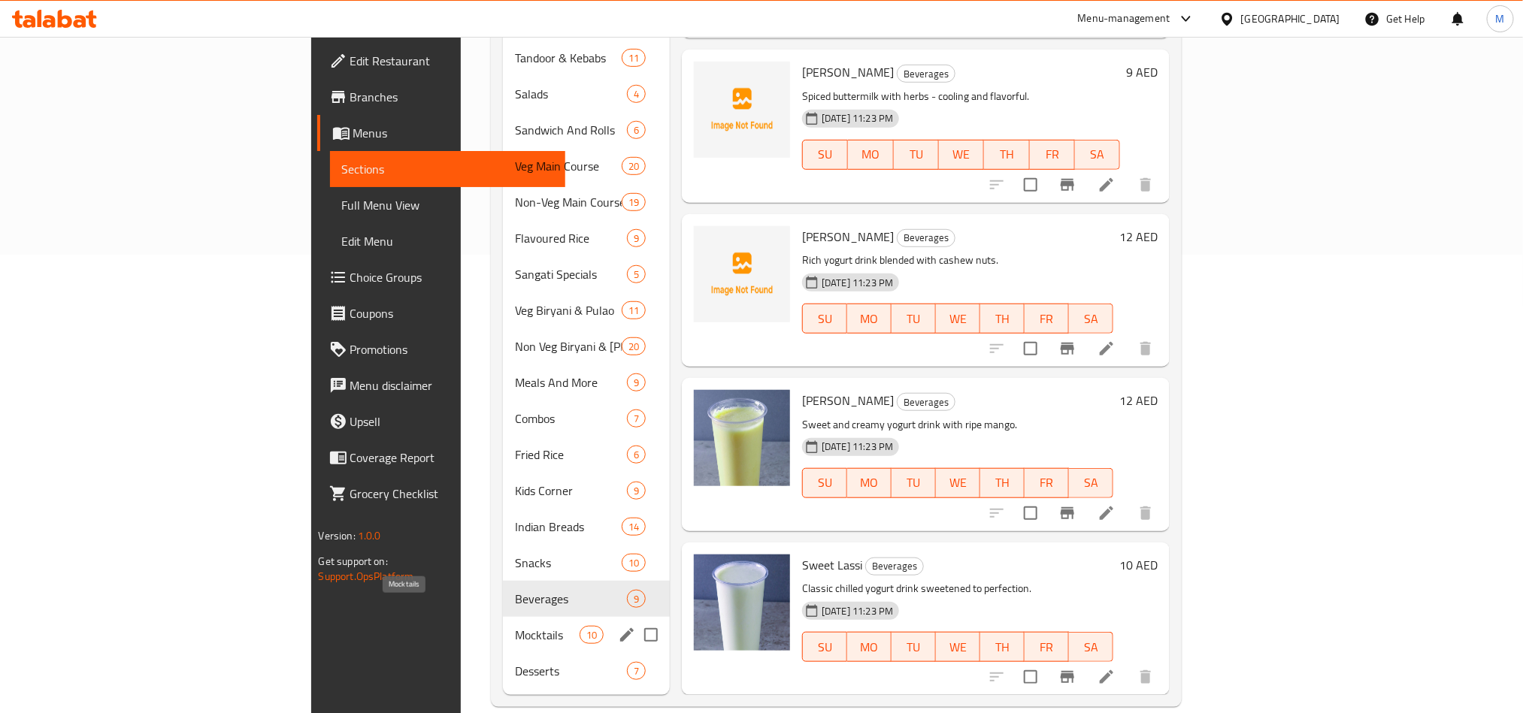
click at [515, 626] on span "Mocktails" at bounding box center [547, 635] width 64 height 18
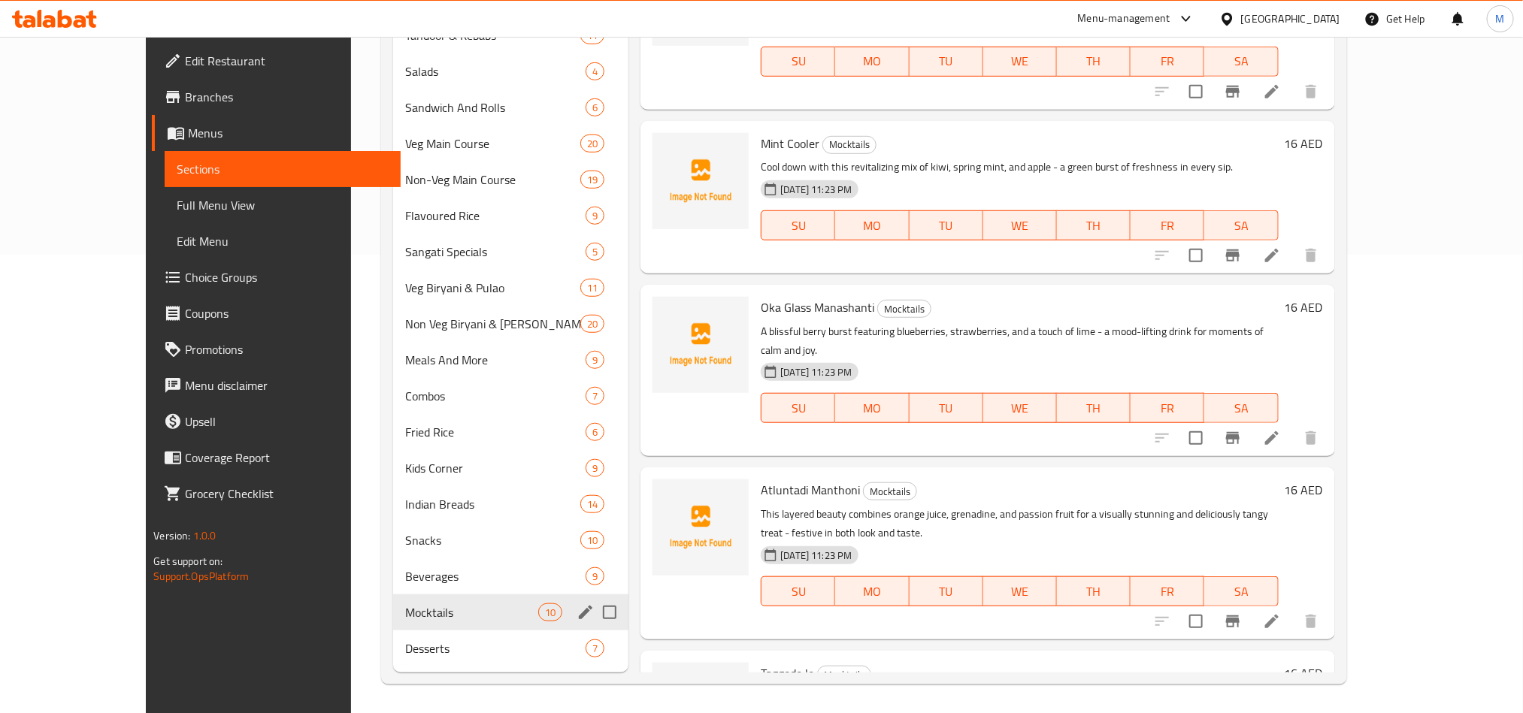
click at [393, 627] on div "Mocktails 10" at bounding box center [510, 612] width 235 height 36
click at [393, 661] on div "Desserts 7" at bounding box center [510, 649] width 235 height 36
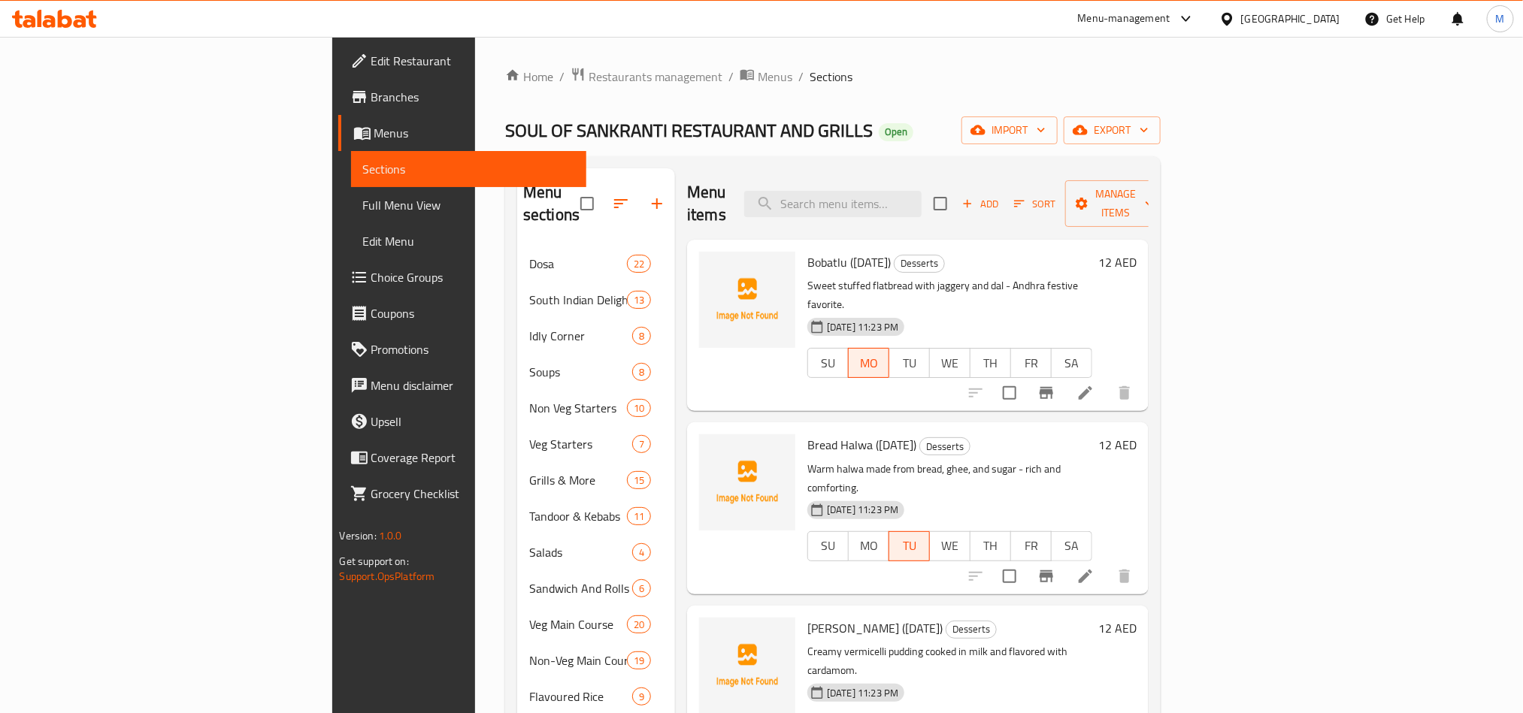
click at [1263, 20] on div "[GEOGRAPHIC_DATA]" at bounding box center [1290, 19] width 99 height 17
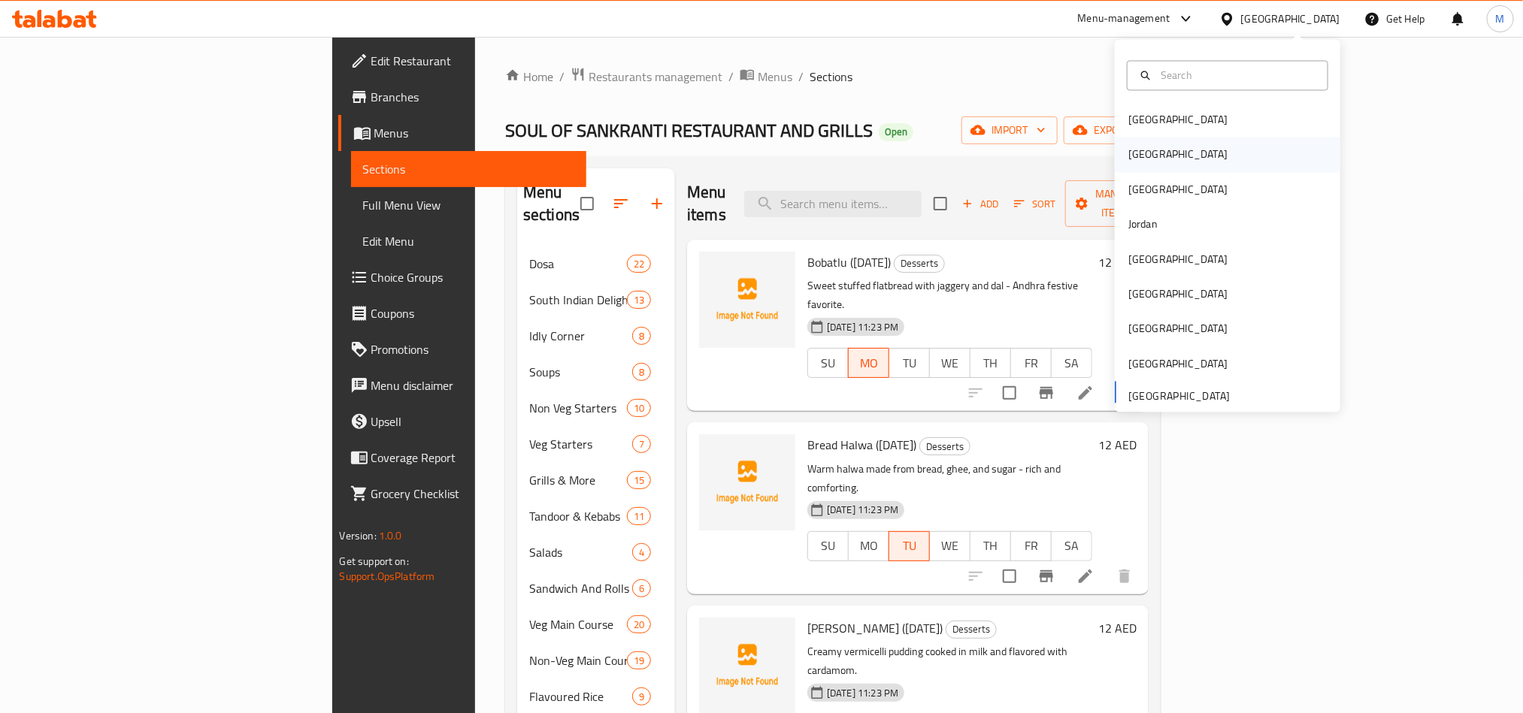
click at [1152, 151] on div "[GEOGRAPHIC_DATA]" at bounding box center [1227, 155] width 225 height 35
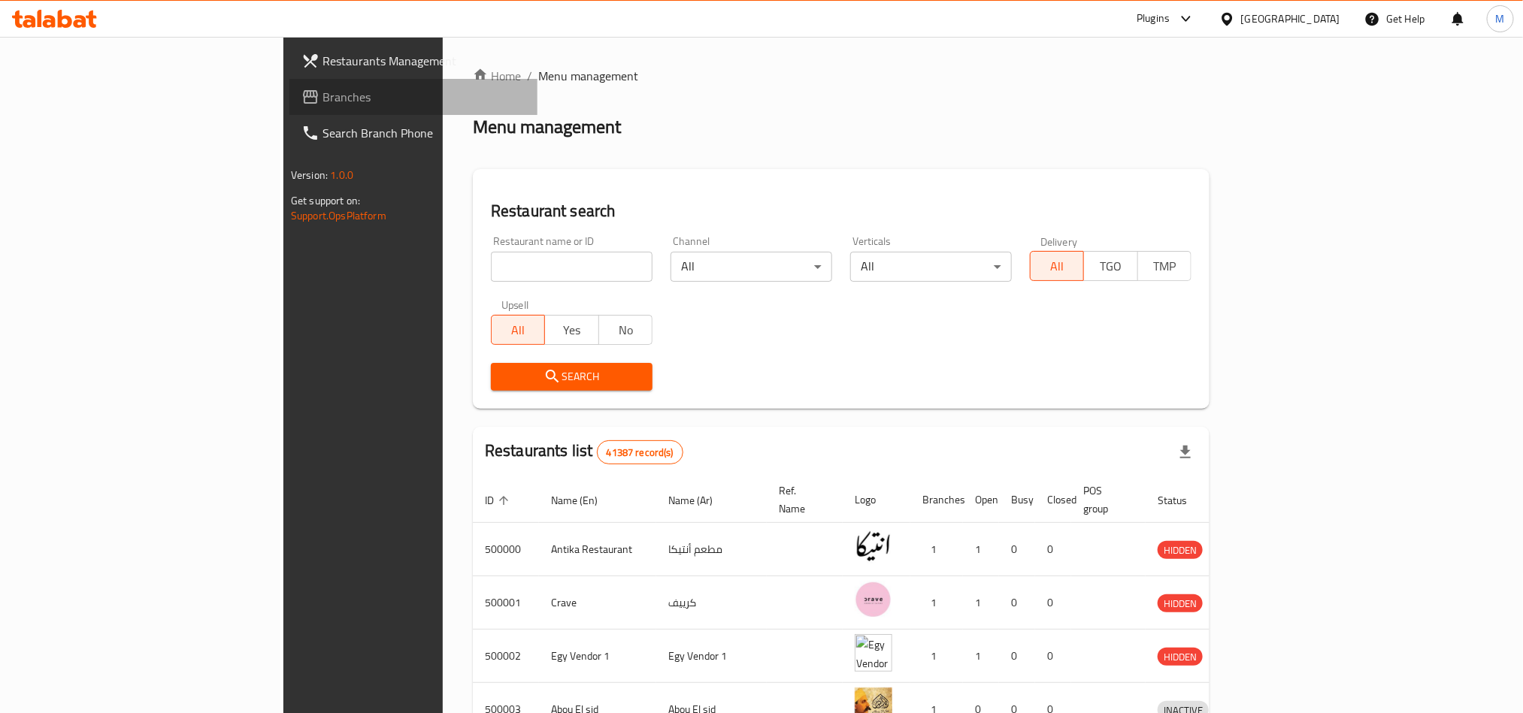
click at [289, 86] on link "Branches" at bounding box center [413, 97] width 248 height 36
